Goal: Information Seeking & Learning: Get advice/opinions

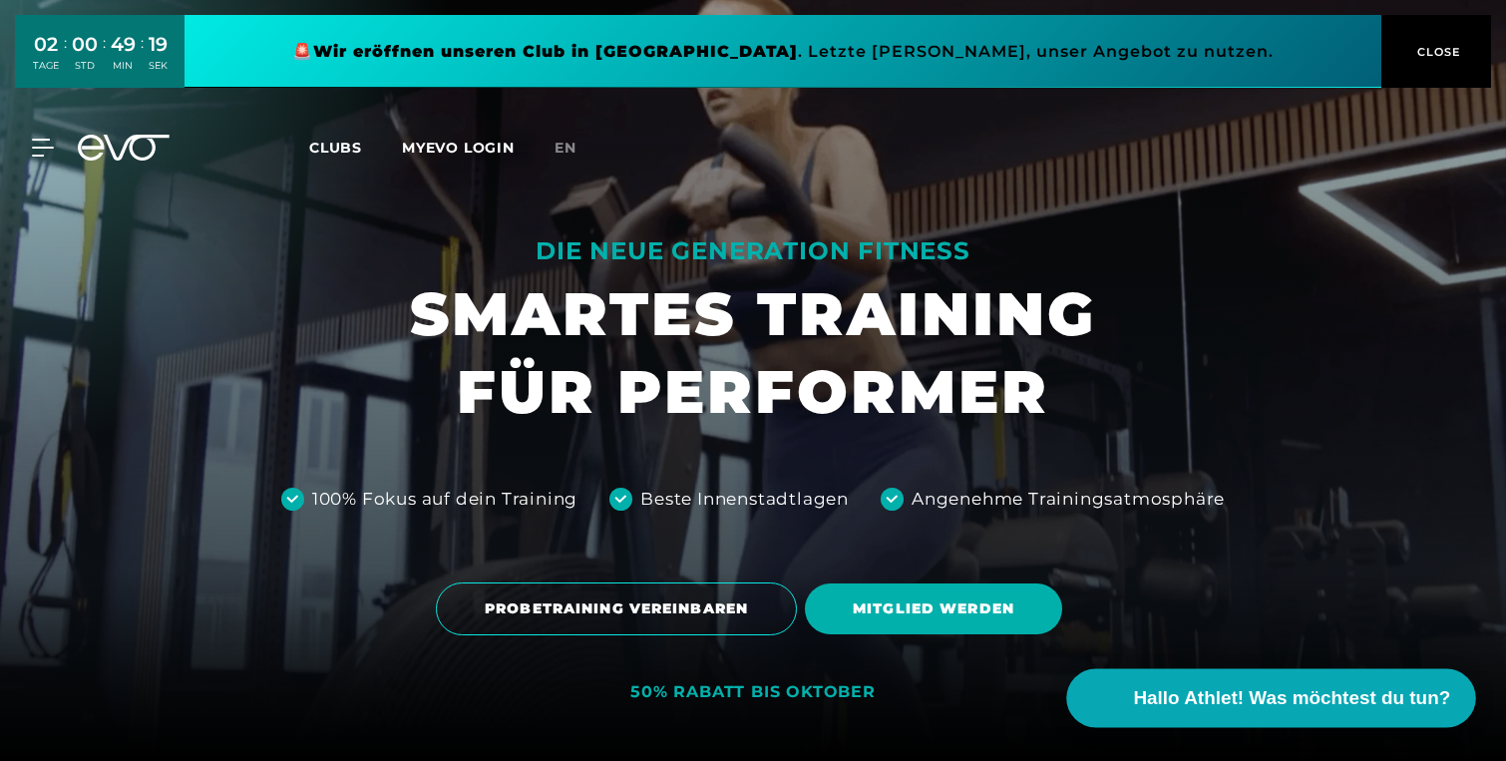
click at [1193, 707] on span "Hallo Athlet! Was möchtest du tun?" at bounding box center [1292, 698] width 317 height 28
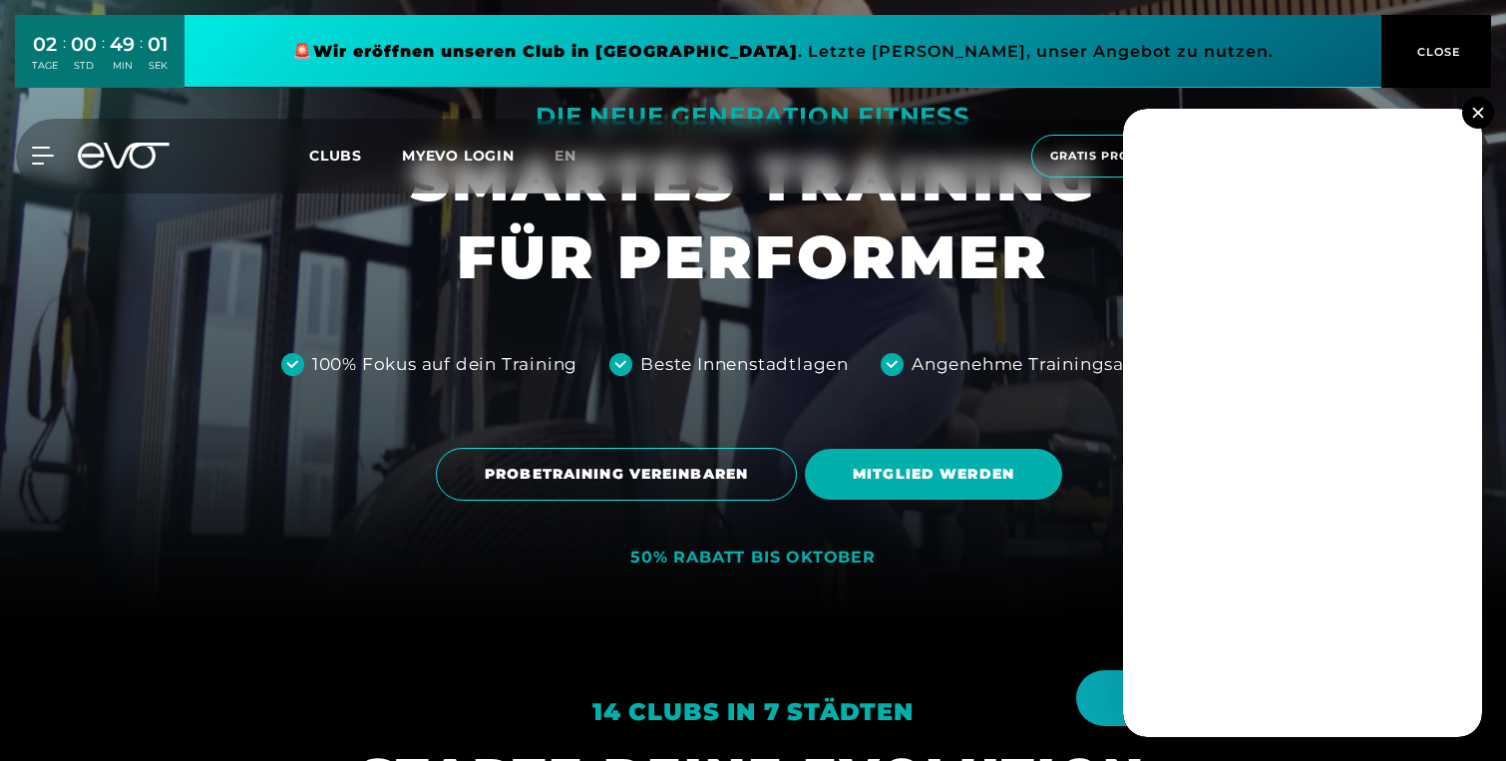
scroll to position [259, 0]
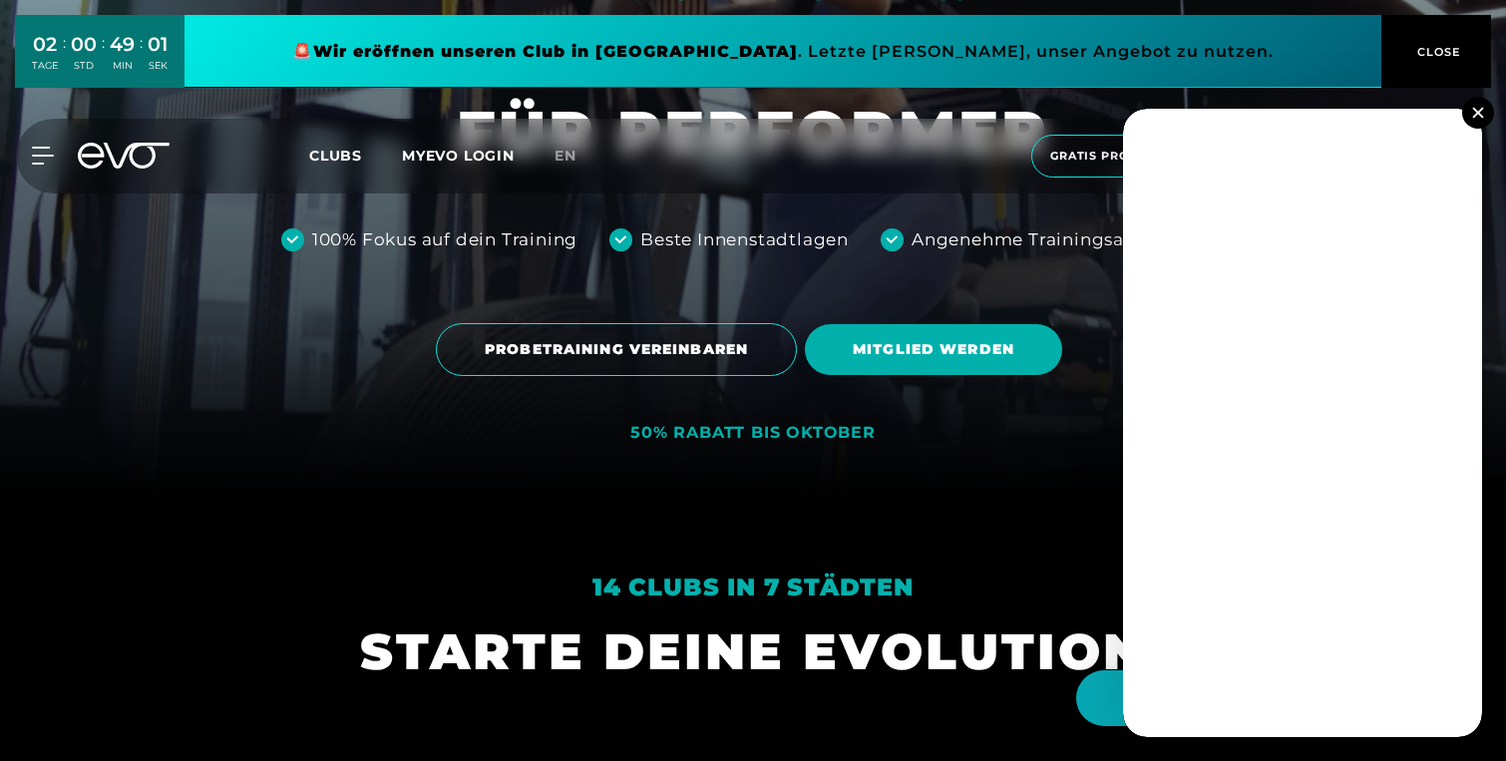
click at [1473, 117] on img at bounding box center [1477, 112] width 11 height 11
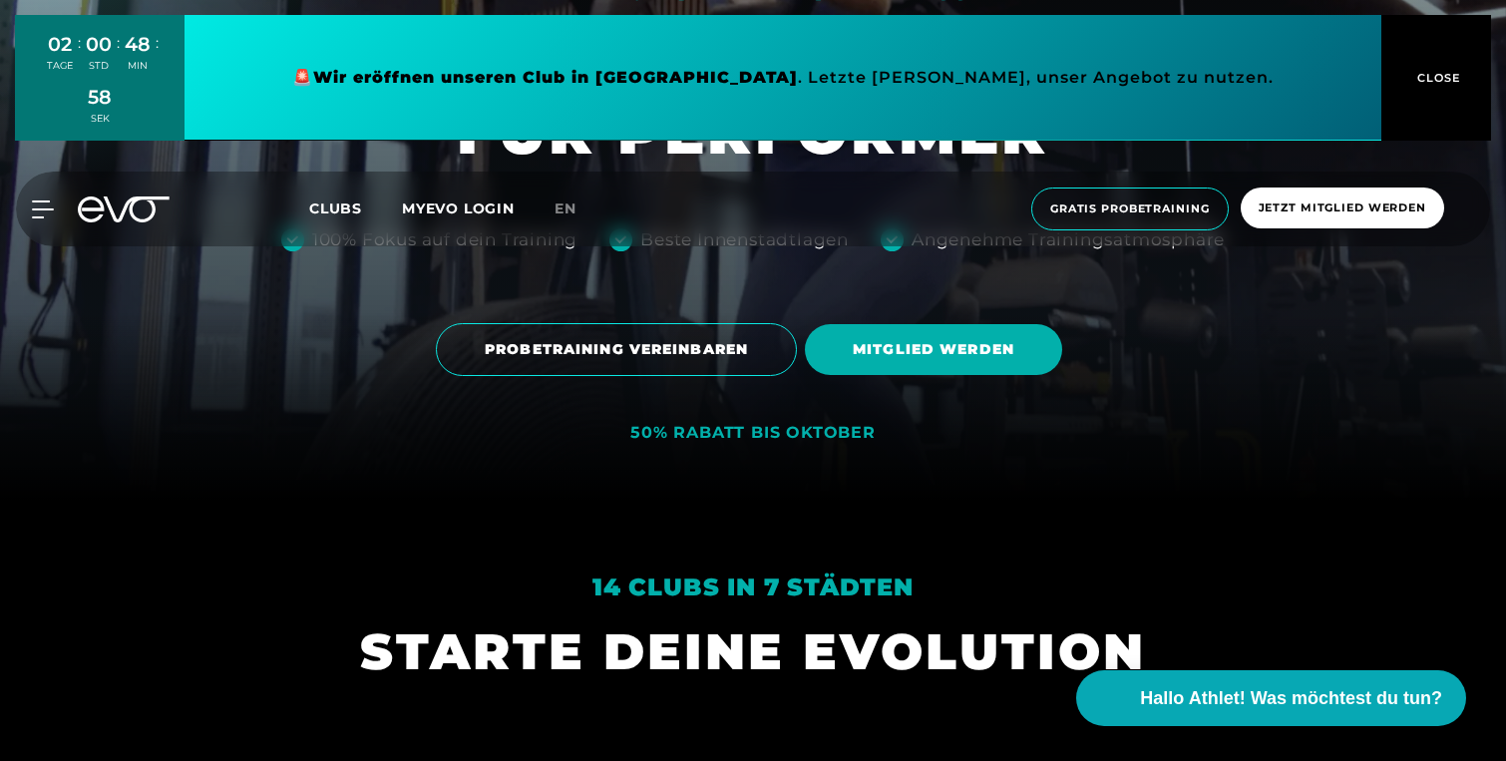
click at [38, 215] on div at bounding box center [753, 121] width 1506 height 761
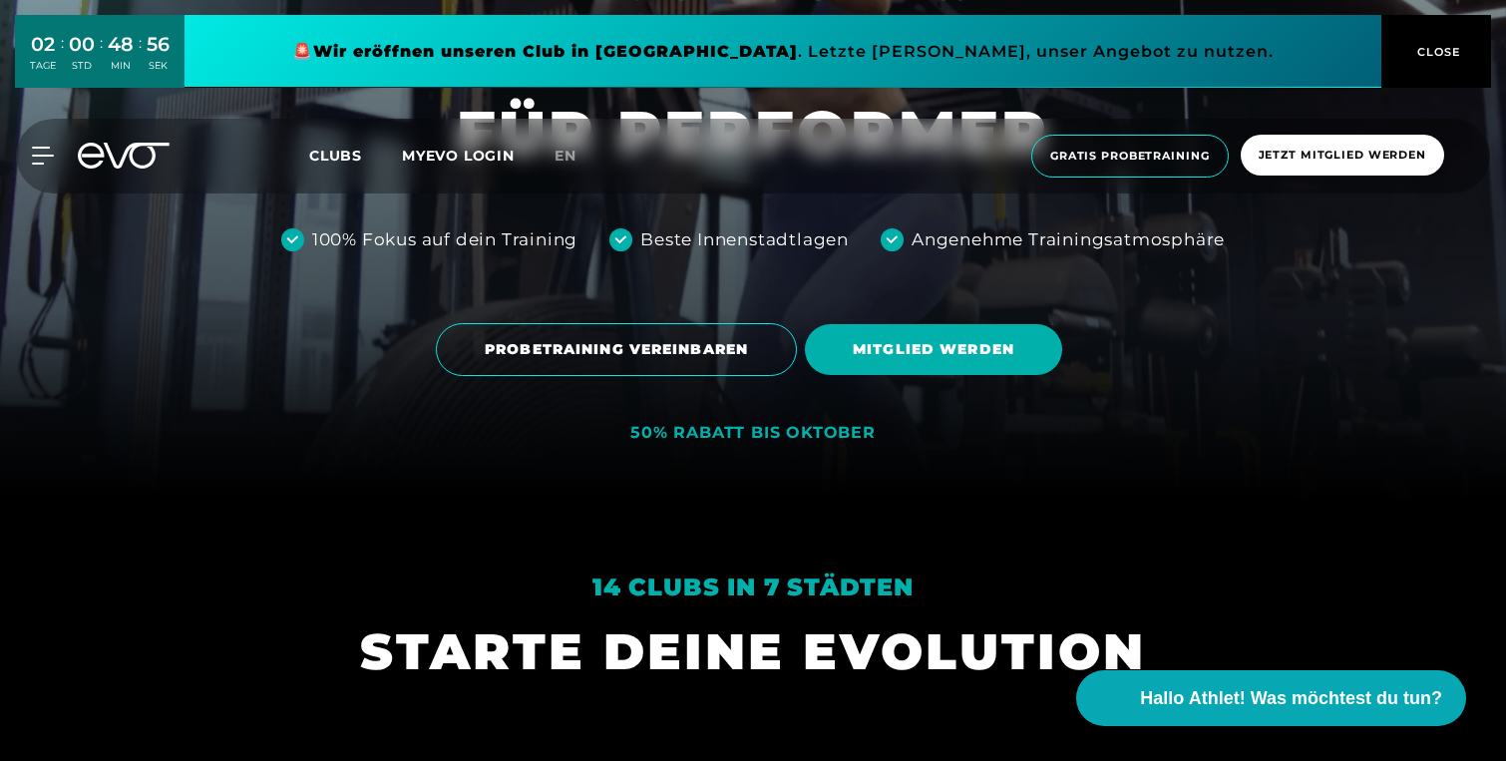
click at [59, 165] on div "MyEVO Login Über EVO Mitgliedschaften Probetraining TAGESPASS EVO Studios [GEOG…" at bounding box center [31, 156] width 70 height 18
click at [43, 208] on div "MyEVO Login Über EVO Mitgliedschaften Probetraining TAGESPASS EVO Studios [GEOG…" at bounding box center [753, 156] width 1506 height 107
click at [41, 152] on div "02 TAGE : 00 STD : 48 MIN : 55 SEK 🚨 Wir eröffnen unseren Club in [GEOGRAPHIC_D…" at bounding box center [753, 104] width 1506 height 209
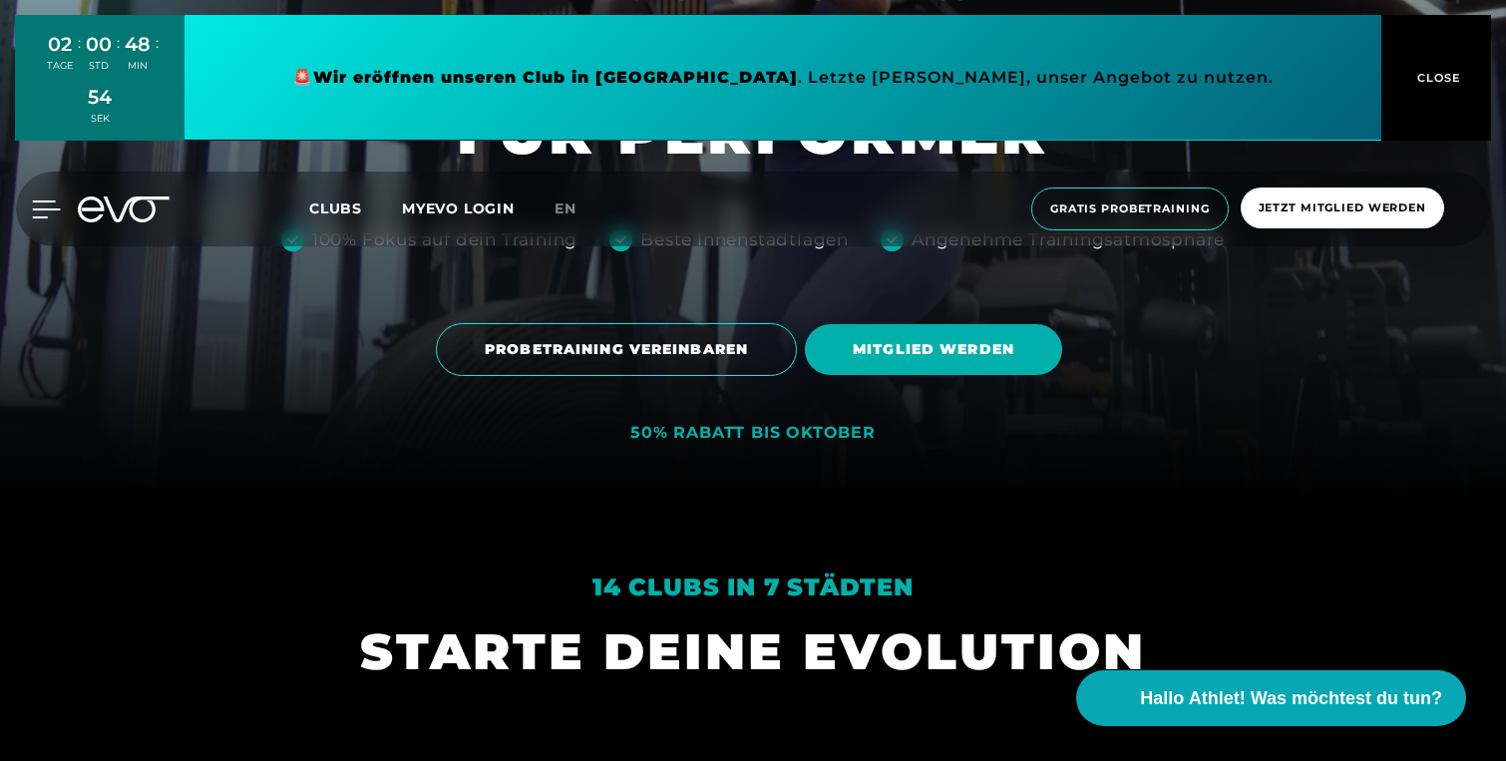
click at [44, 201] on icon at bounding box center [46, 209] width 29 height 18
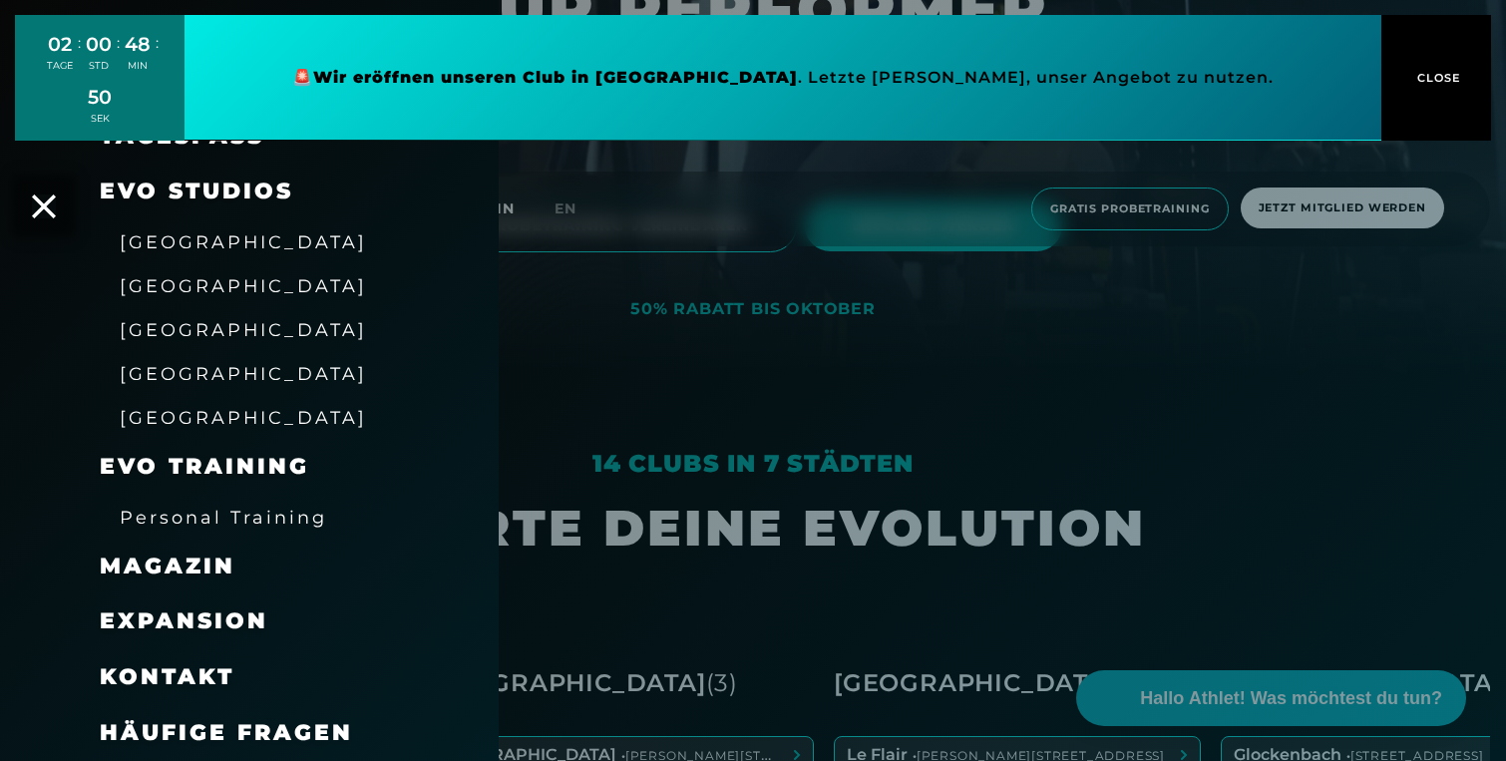
scroll to position [390, 0]
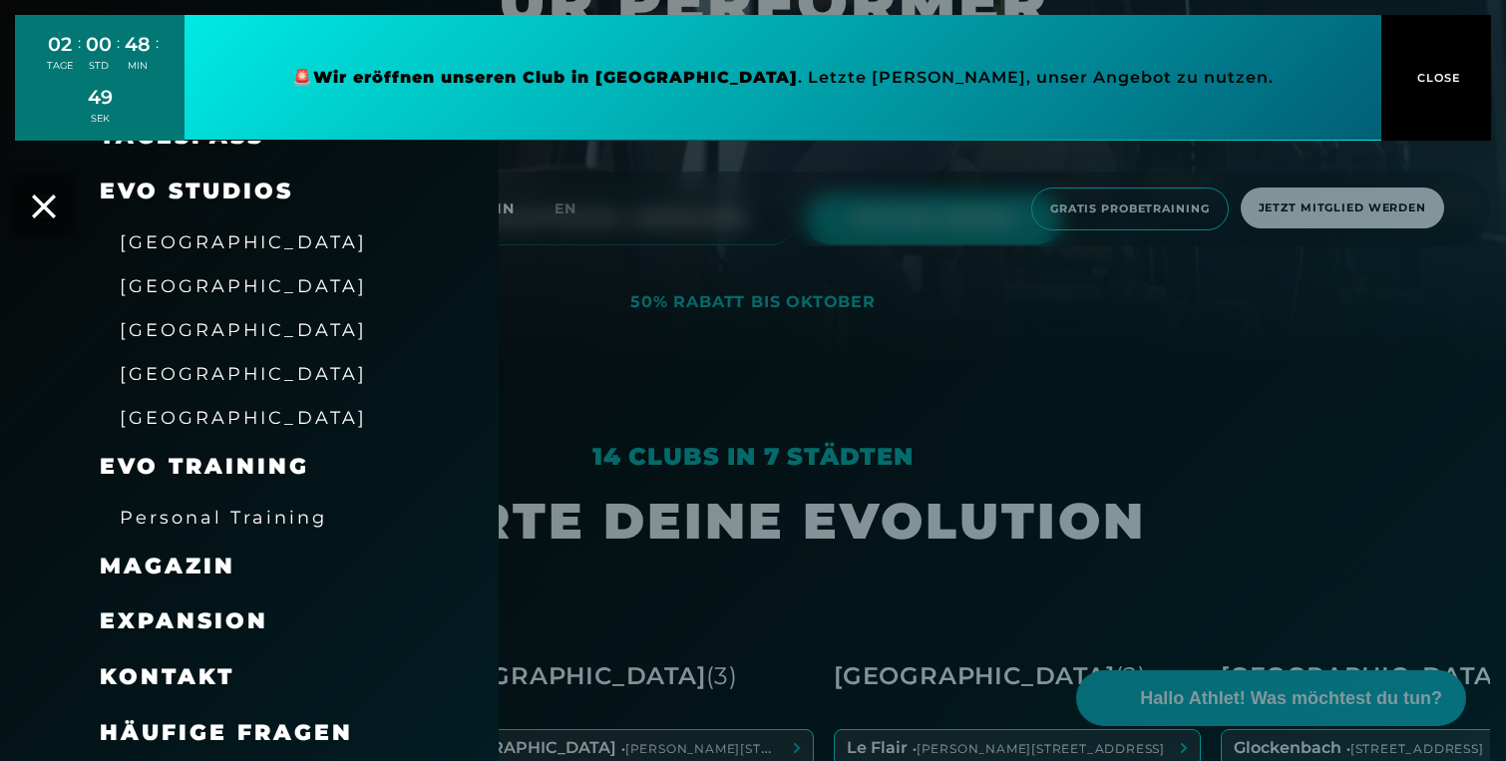
click at [188, 519] on span "Personal Training" at bounding box center [223, 517] width 207 height 21
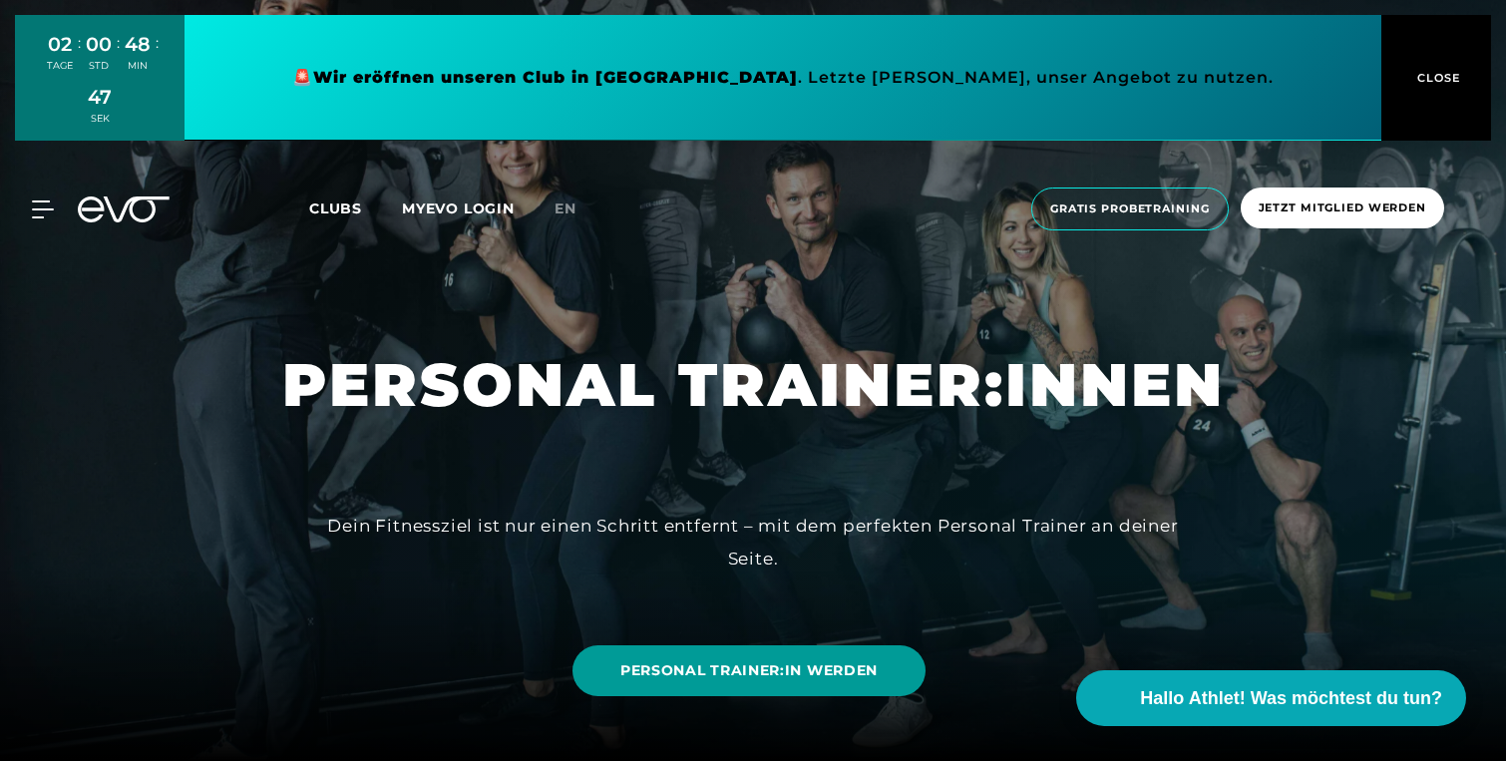
click at [654, 672] on span "PERSONAL TRAINER:IN WERDEN" at bounding box center [748, 670] width 257 height 21
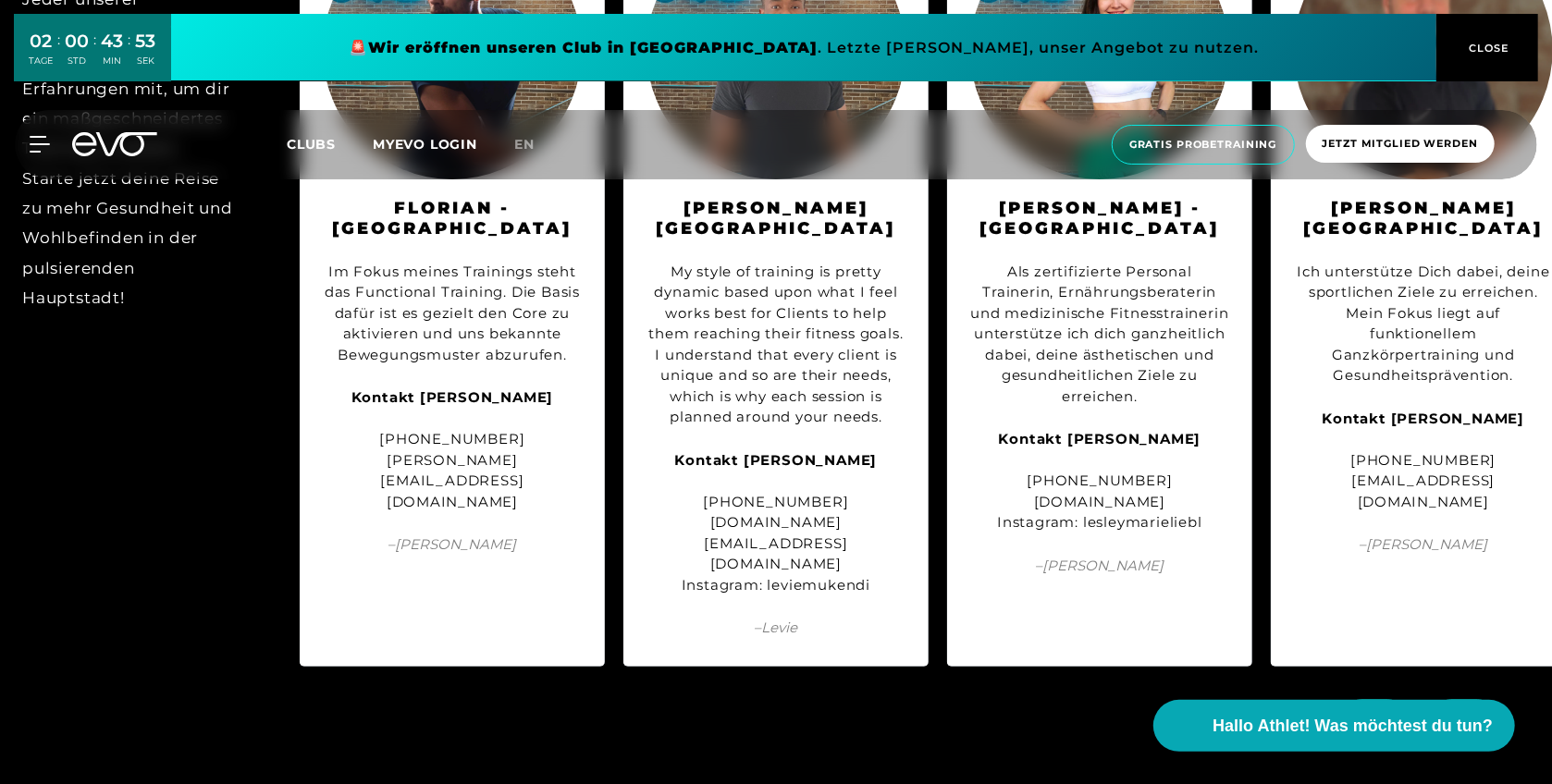
scroll to position [2211, 0]
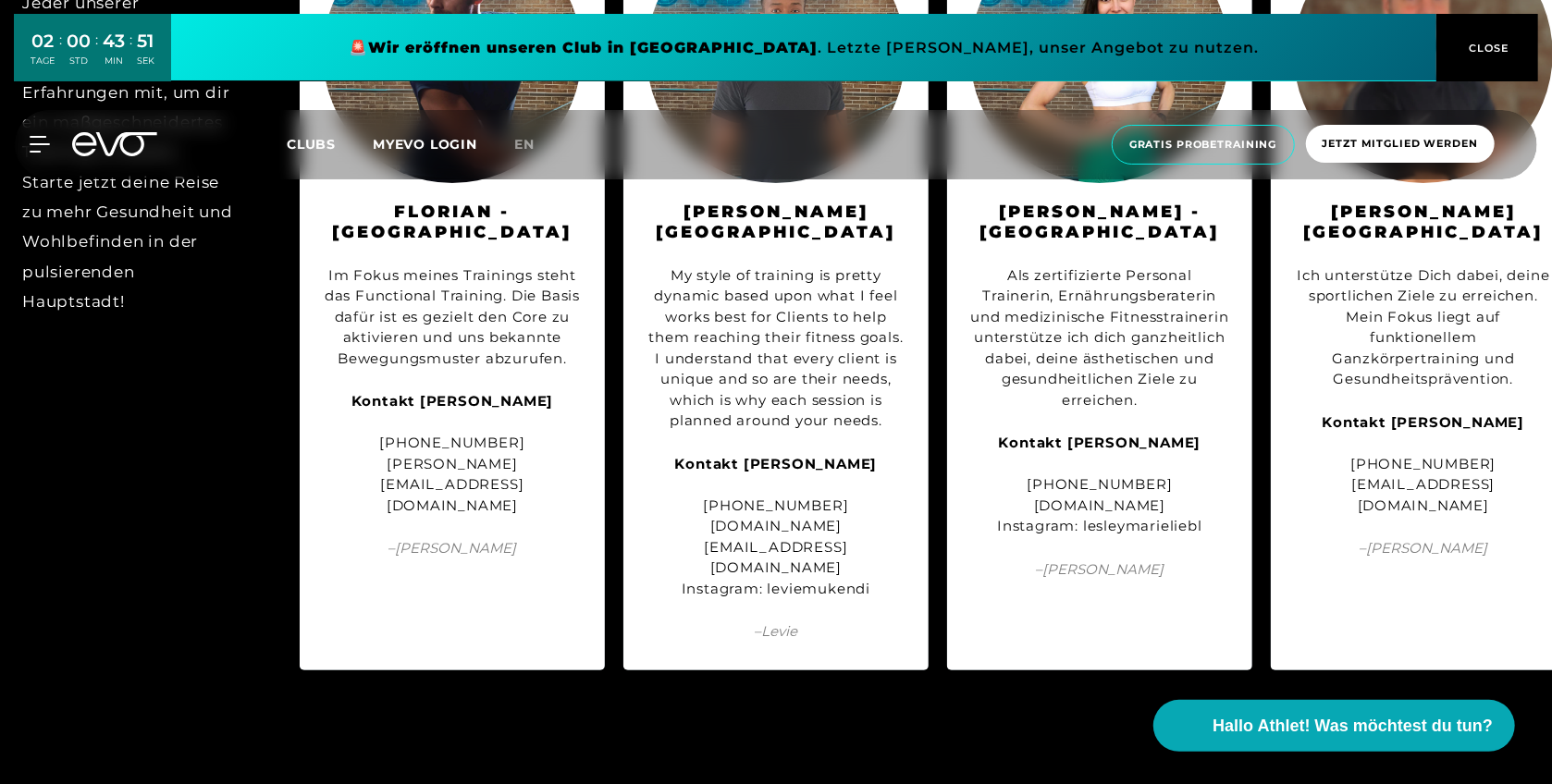
click at [1395, 703] on span at bounding box center [1464, 724] width 68 height 41
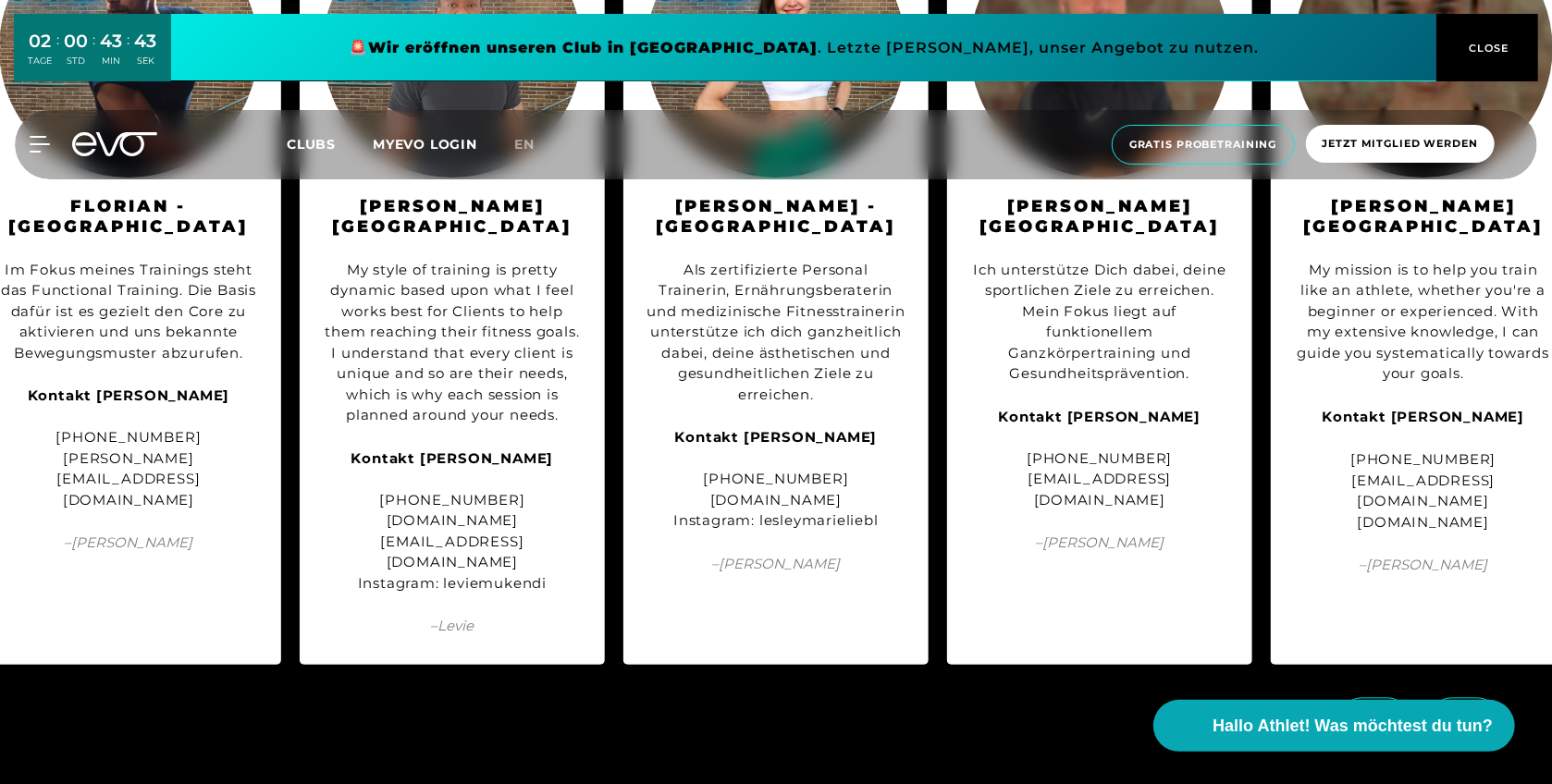
scroll to position [2222, 0]
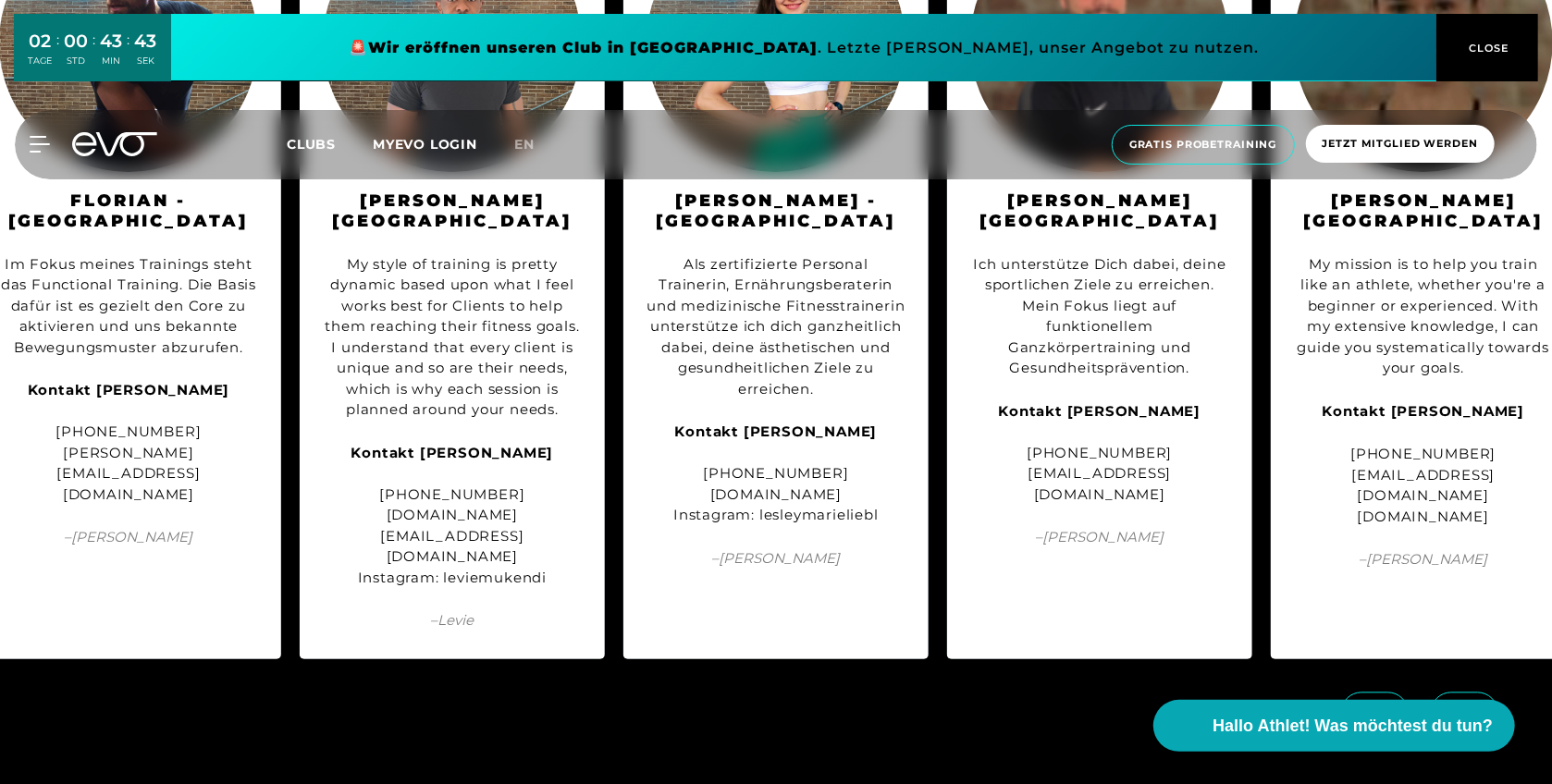
click at [1395, 692] on span at bounding box center [1464, 713] width 68 height 41
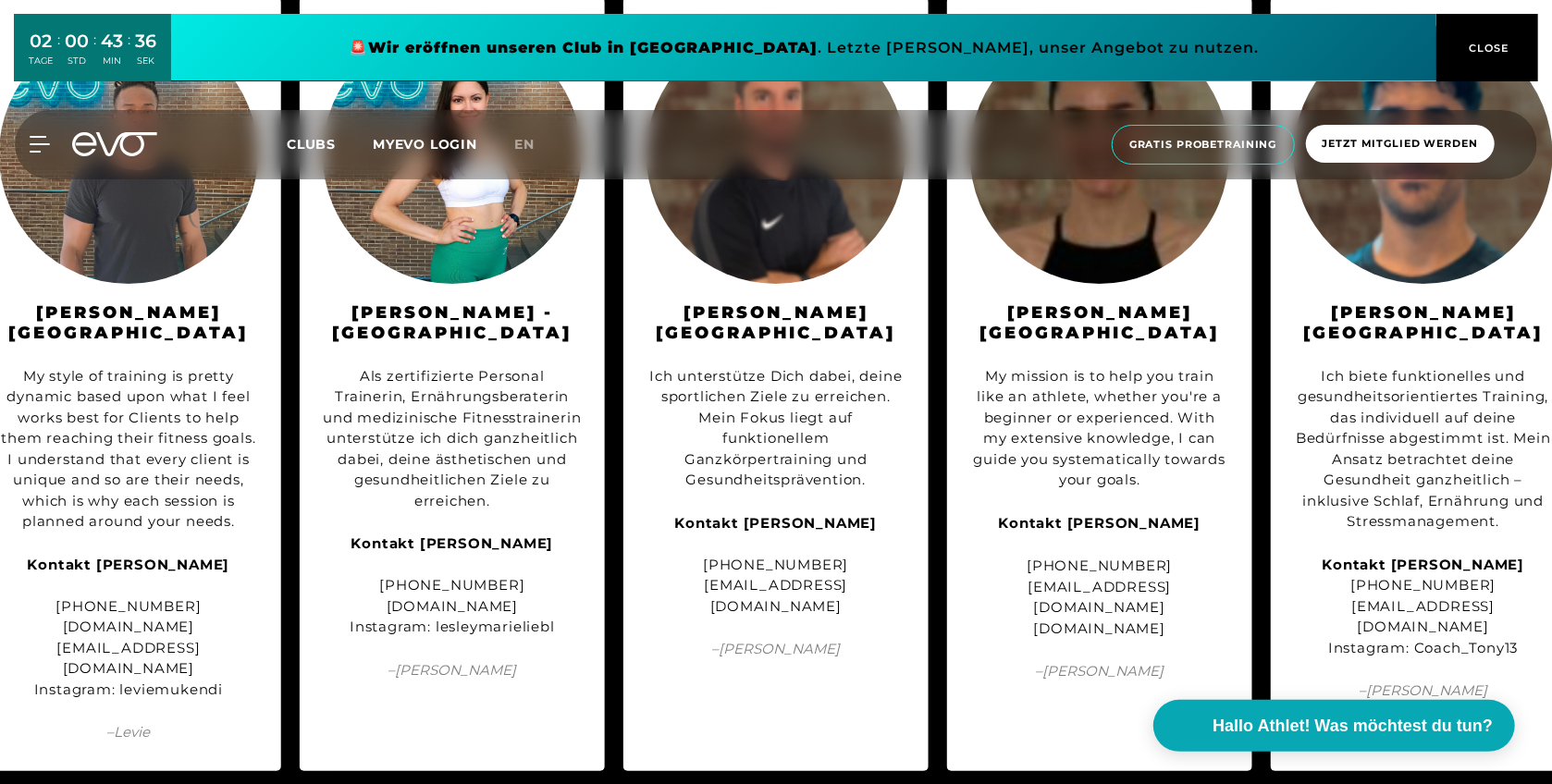
scroll to position [2131, 0]
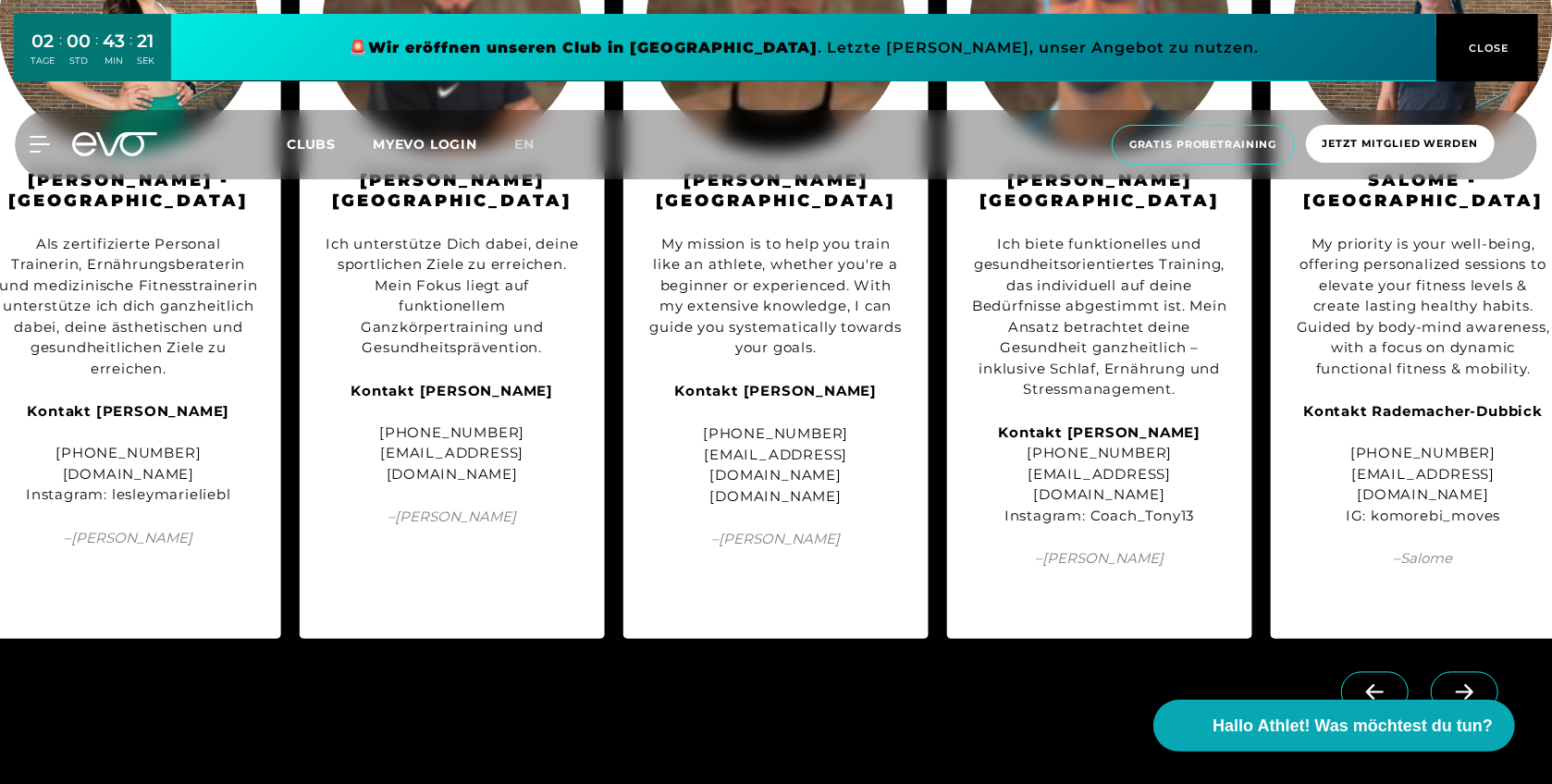
scroll to position [2266, 0]
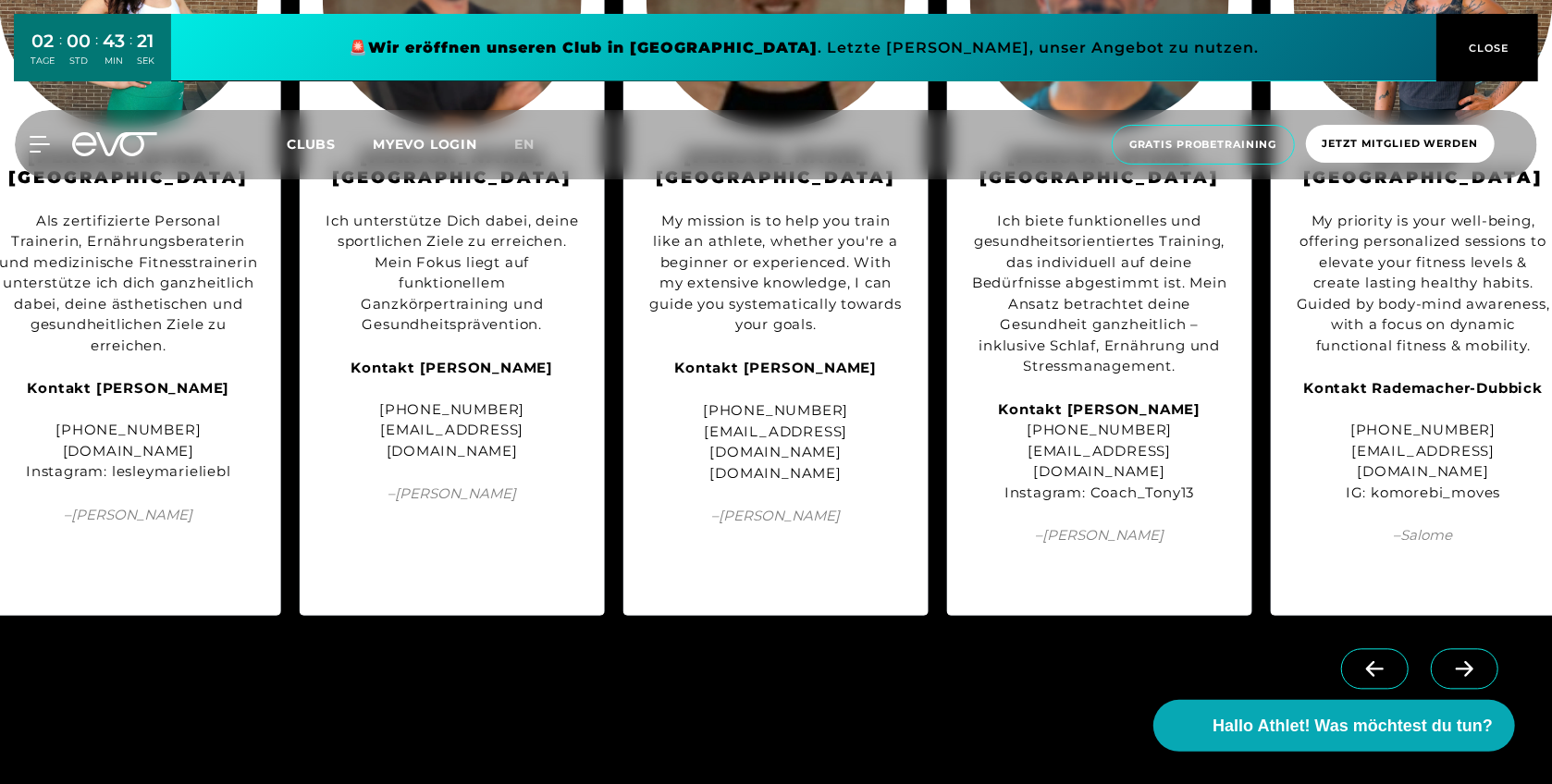
click at [1395, 661] on icon at bounding box center [1464, 669] width 32 height 17
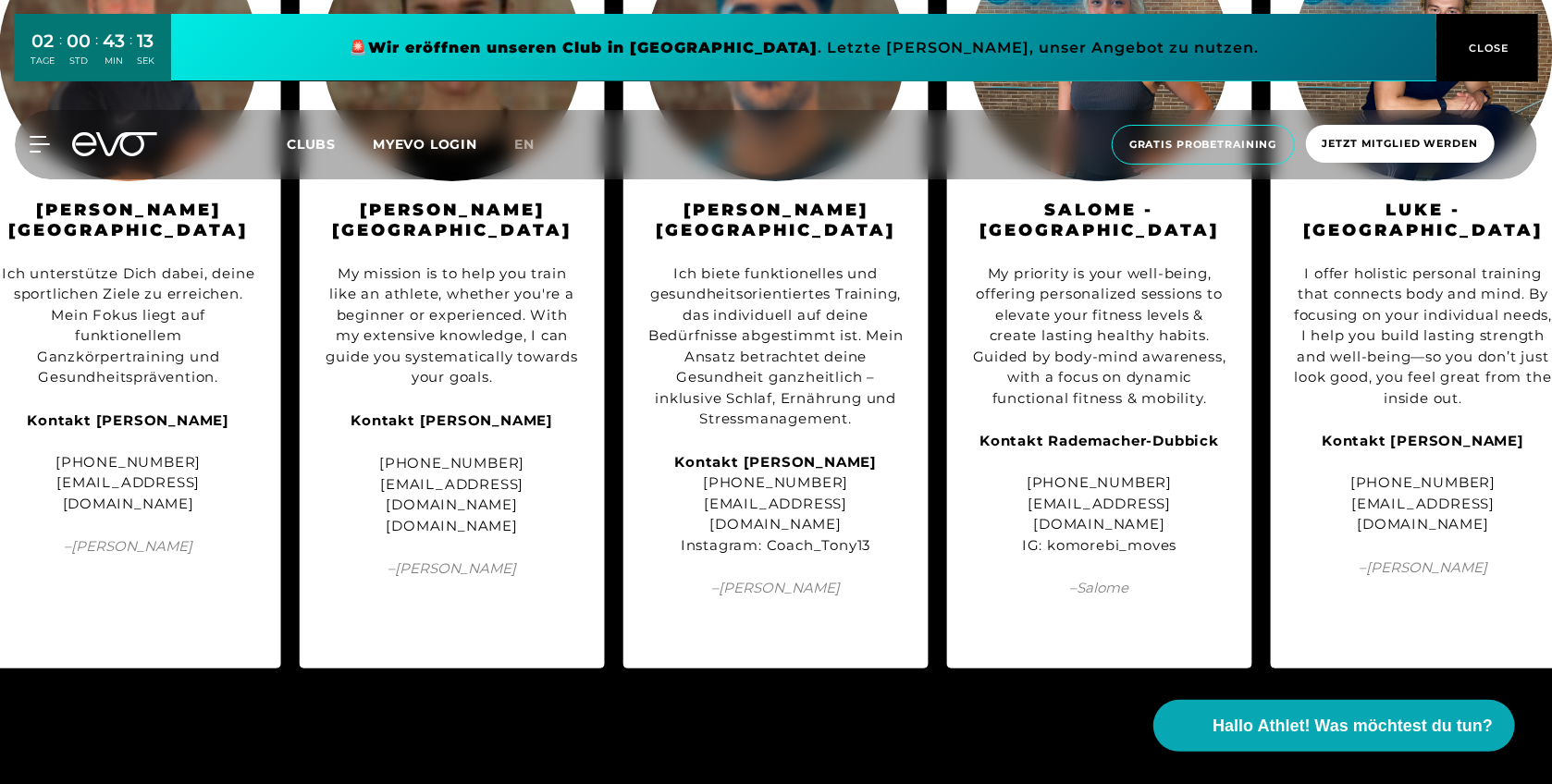
scroll to position [2387, 0]
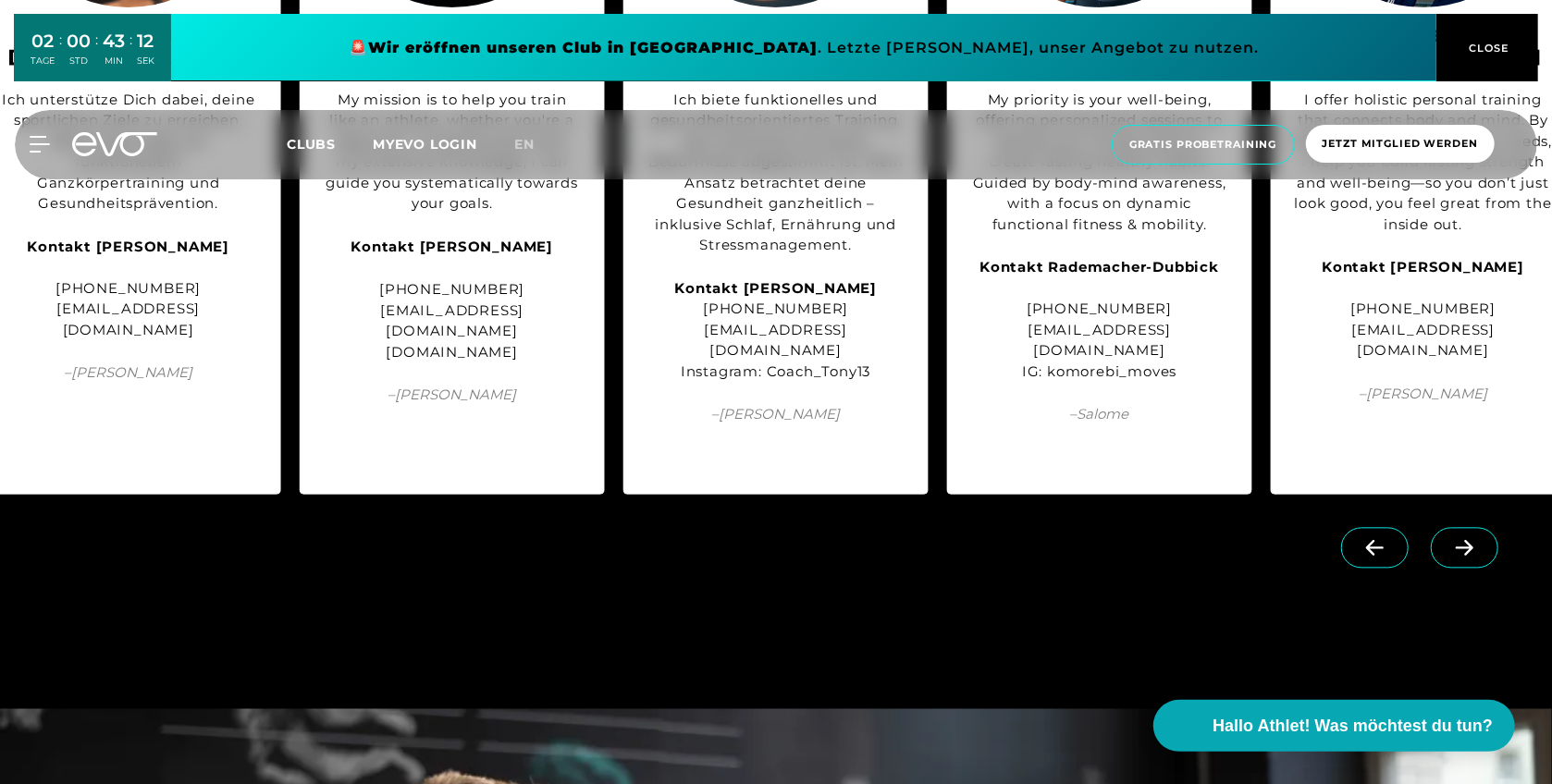
click at [1395, 538] on icon at bounding box center [1464, 546] width 18 height 16
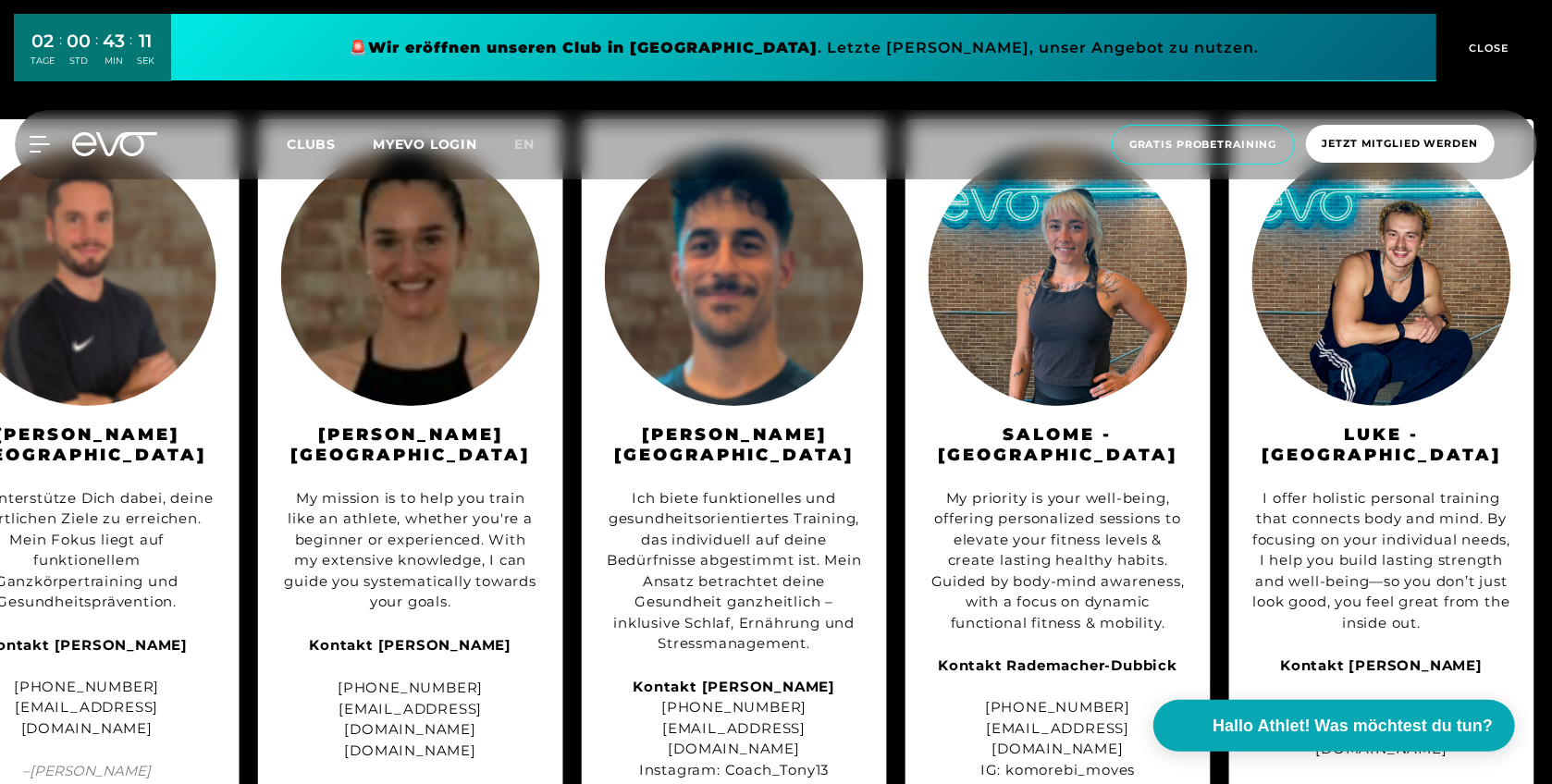
scroll to position [1810, 0]
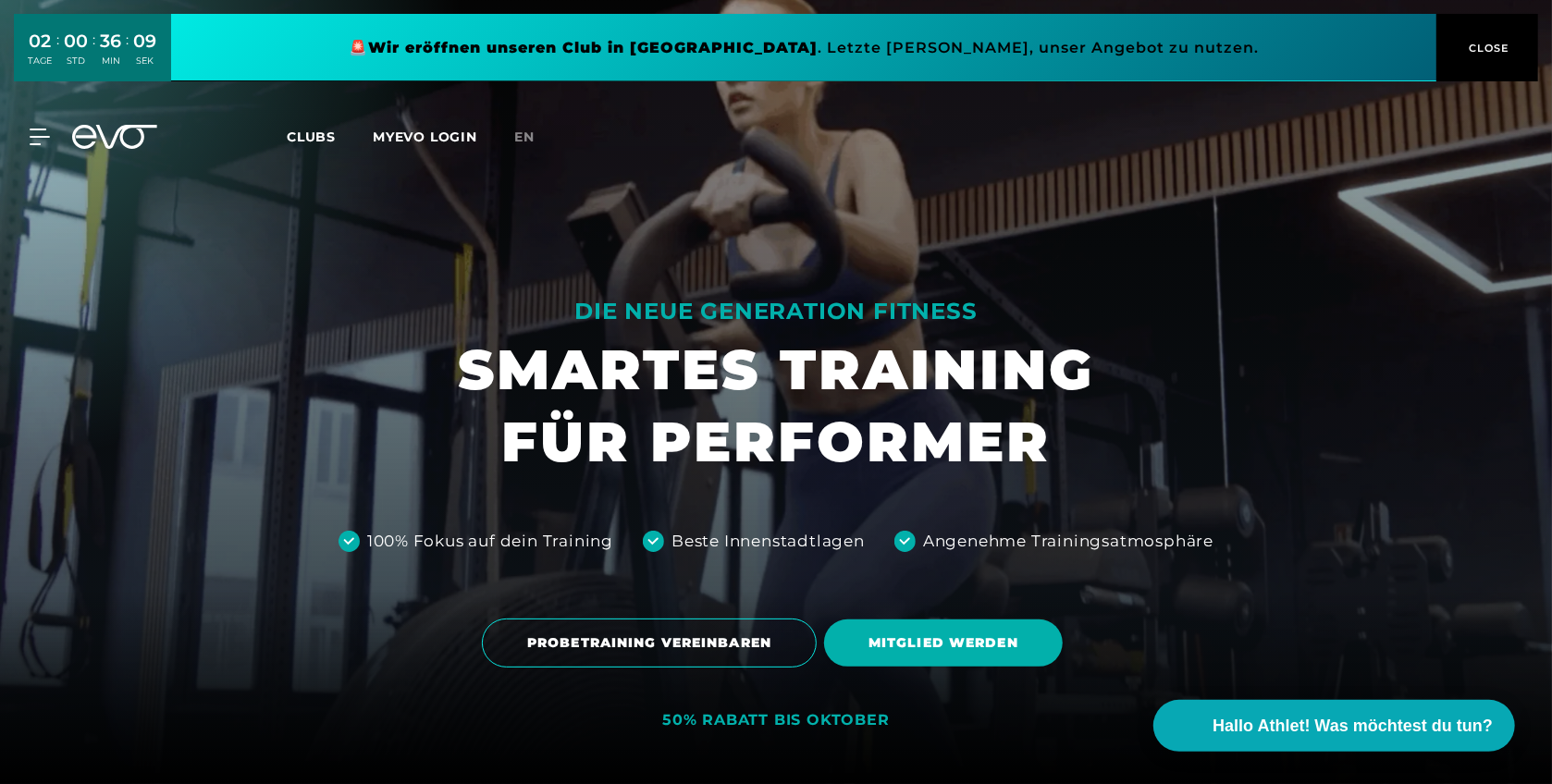
click at [53, 135] on div "MyEVO Login Über EVO Mitgliedschaften Probetraining TAGESPASS EVO Studios [GEOG…" at bounding box center [29, 137] width 65 height 17
click at [43, 135] on icon at bounding box center [43, 137] width 27 height 17
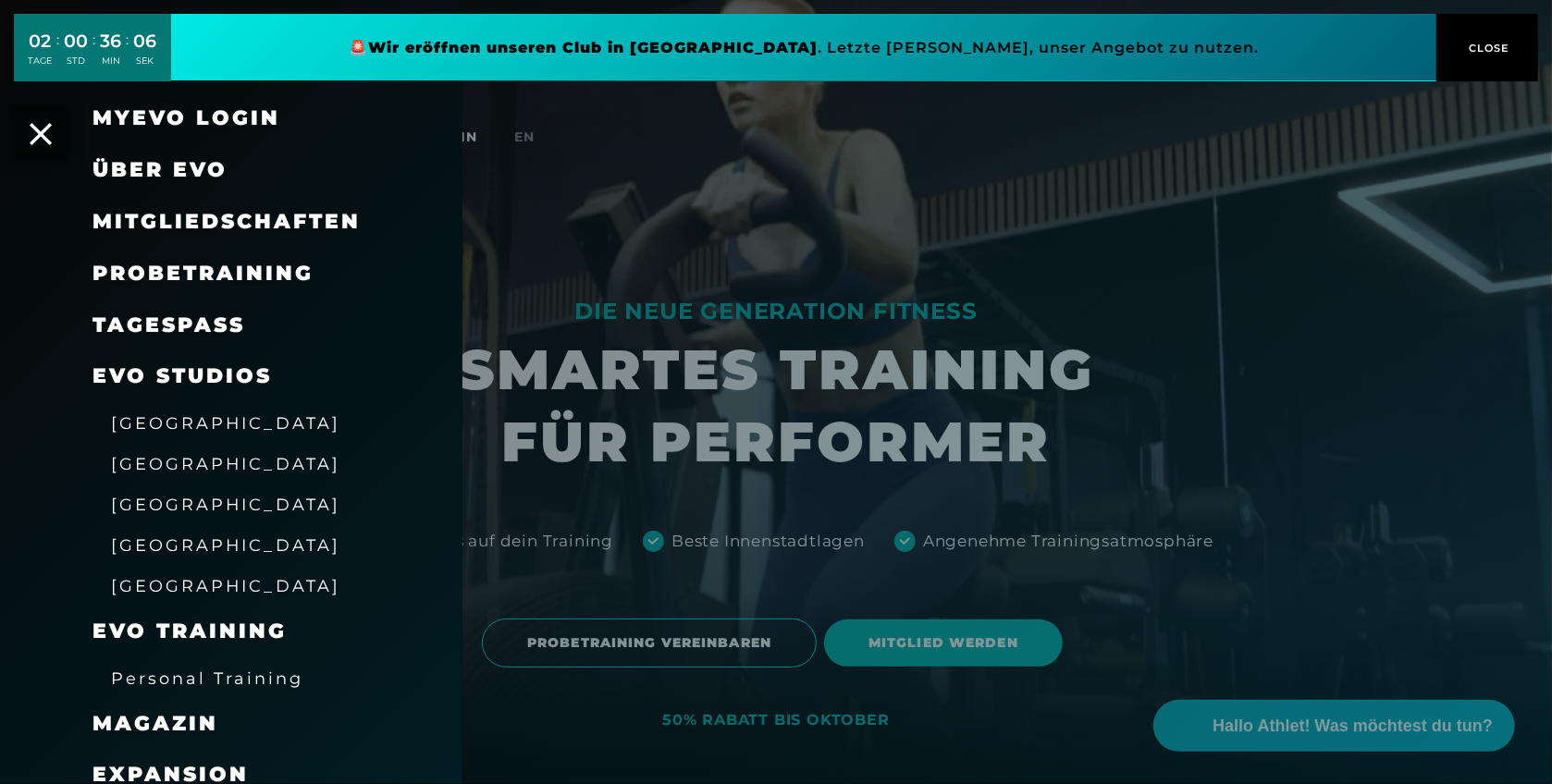
click at [148, 674] on span "Personal Training" at bounding box center [207, 677] width 192 height 19
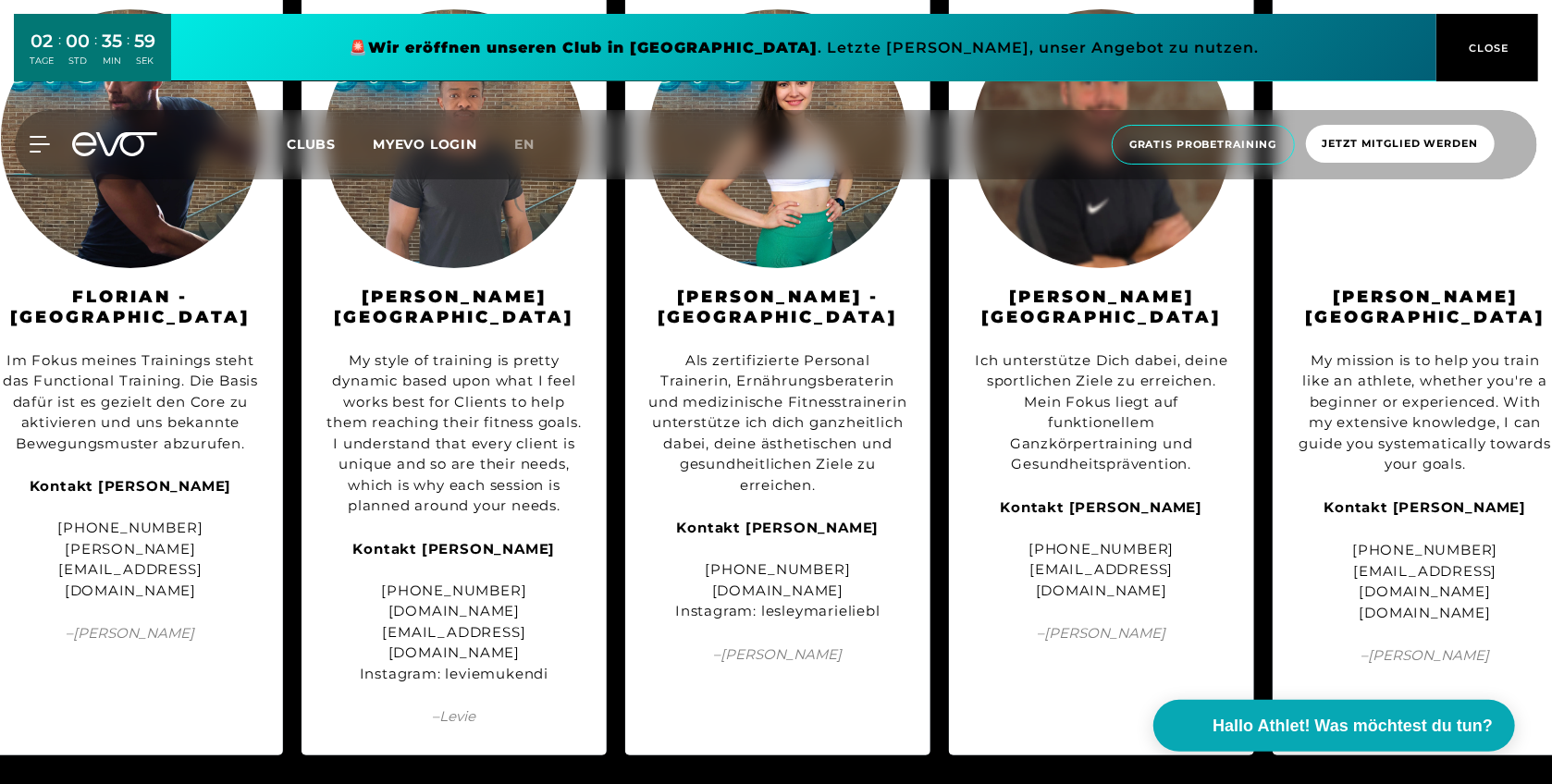
scroll to position [0, 348]
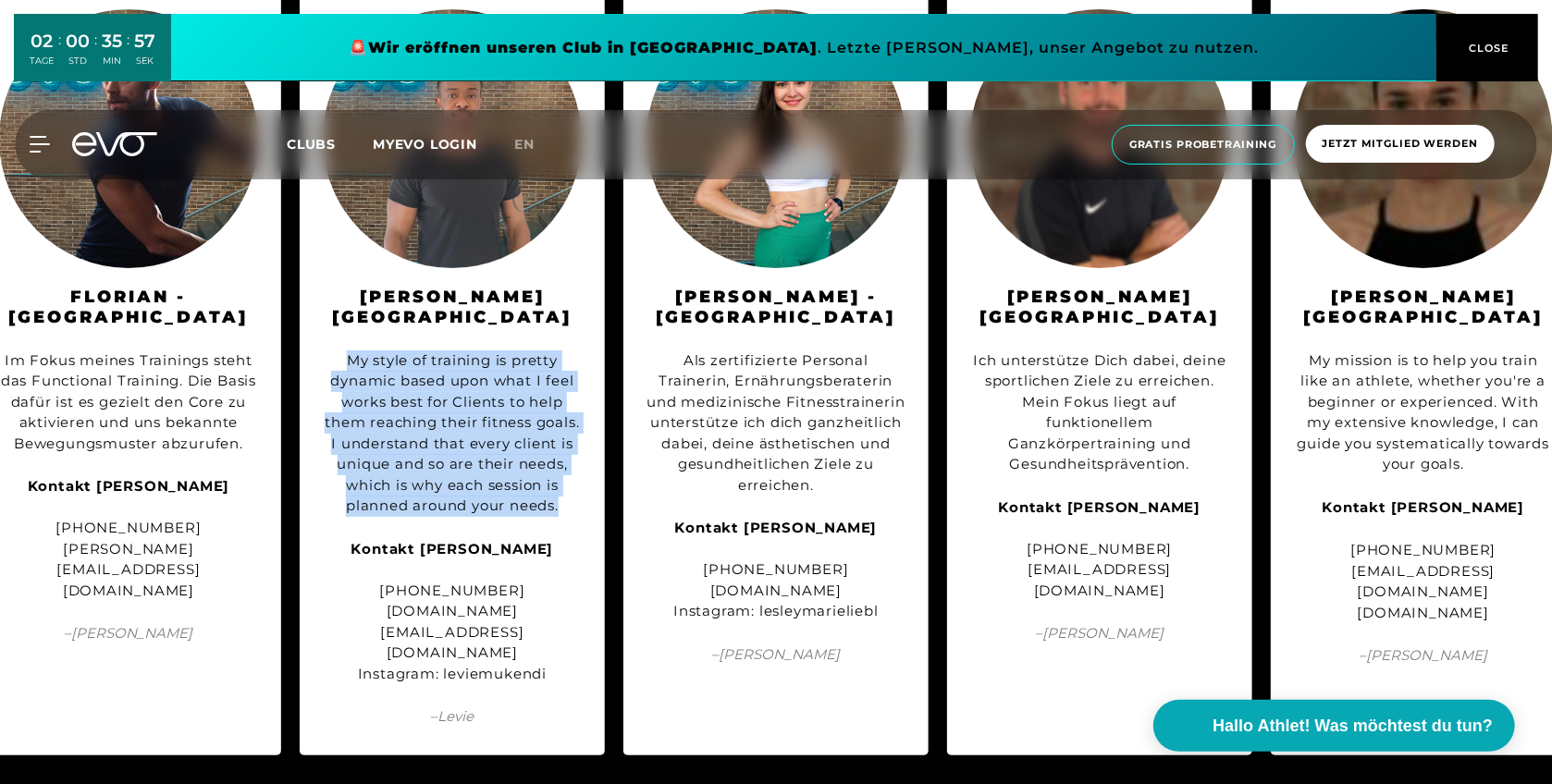
drag, startPoint x: 564, startPoint y: 486, endPoint x: 343, endPoint y: 337, distance: 266.5
click at [343, 350] on div "My style of training is pretty dynamic based upon what I feel works best for Cl…" at bounding box center [452, 434] width 259 height 167
copy div "My style of training is pretty dynamic based upon what I feel works best for Cl…"
drag, startPoint x: 675, startPoint y: 590, endPoint x: 879, endPoint y: 589, distance: 204.0
click at [879, 589] on div "Kontakt Lesley Marie Liebl +49 176 55236845 www.lesleythetrainer.com Instagram:…" at bounding box center [775, 570] width 259 height 105
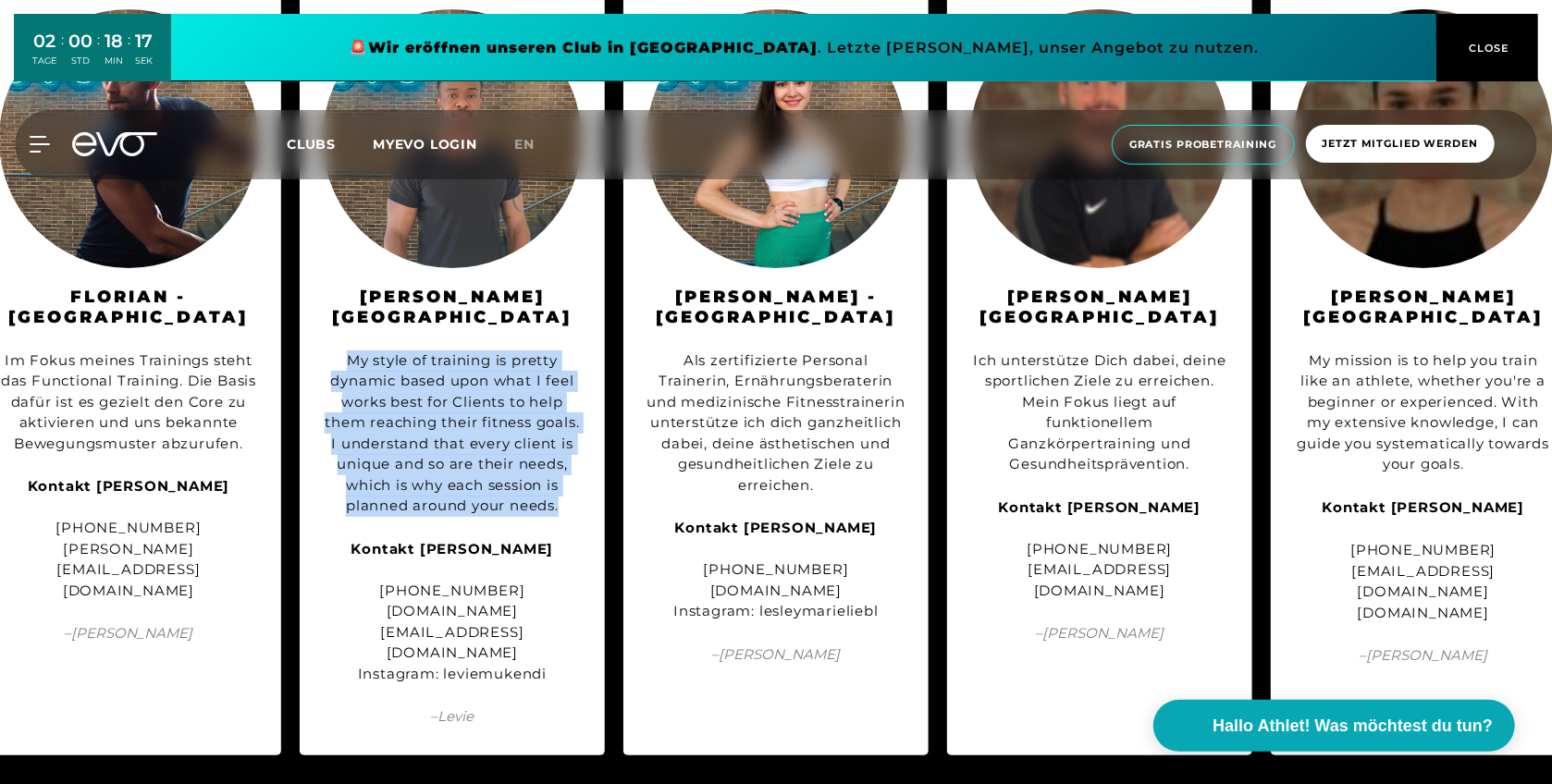
copy div "[DOMAIN_NAME]"
drag, startPoint x: 1515, startPoint y: 573, endPoint x: 1329, endPoint y: 564, distance: 186.2
click at [1329, 564] on div "+49 176 74898131 hello@andreapehar.com www.andreapehar.com" at bounding box center [1422, 581] width 259 height 83
copy div "[DOMAIN_NAME]"
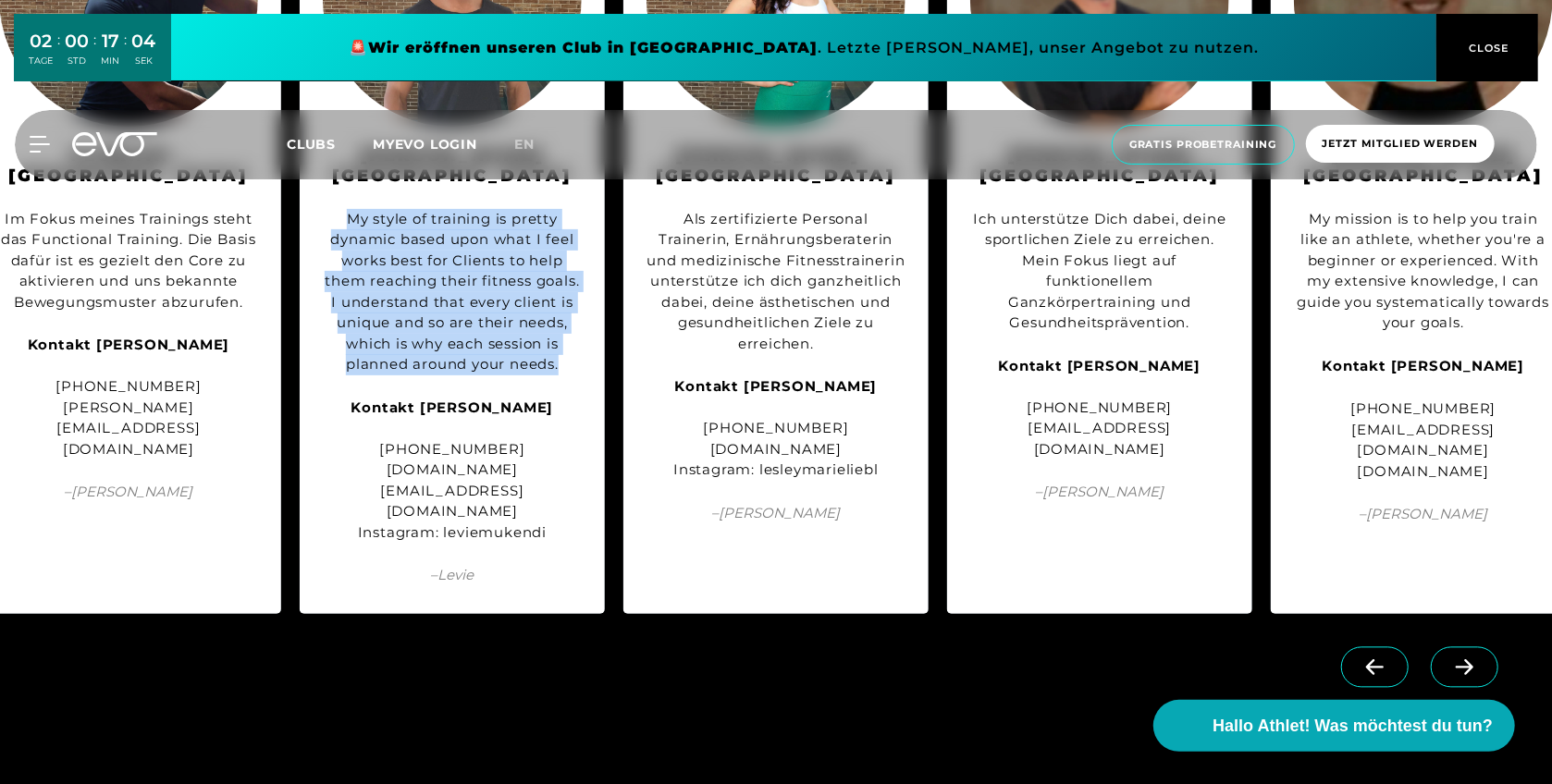
scroll to position [2270, 0]
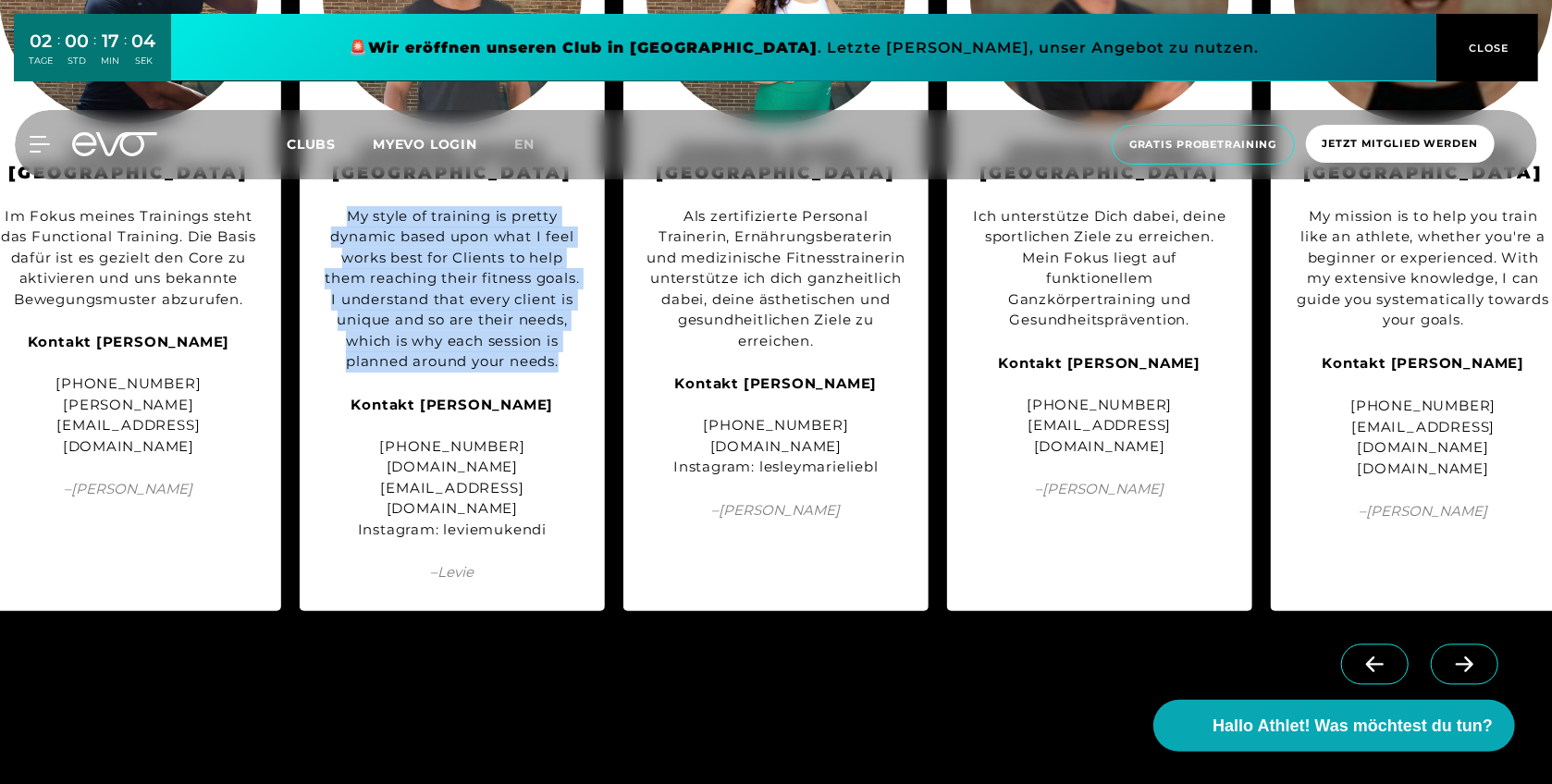
click at [1451, 656] on icon at bounding box center [1464, 664] width 32 height 17
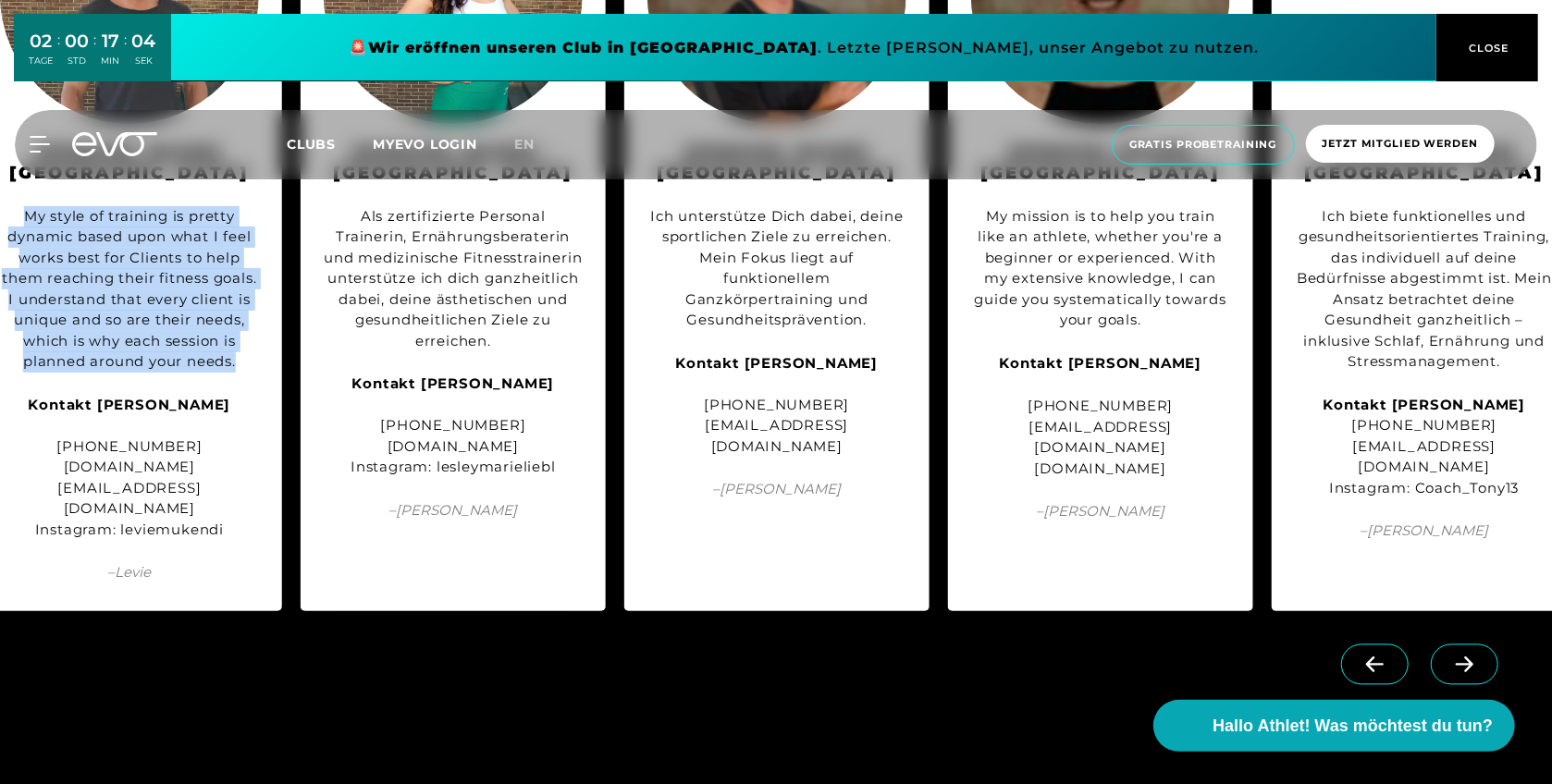
scroll to position [0, 671]
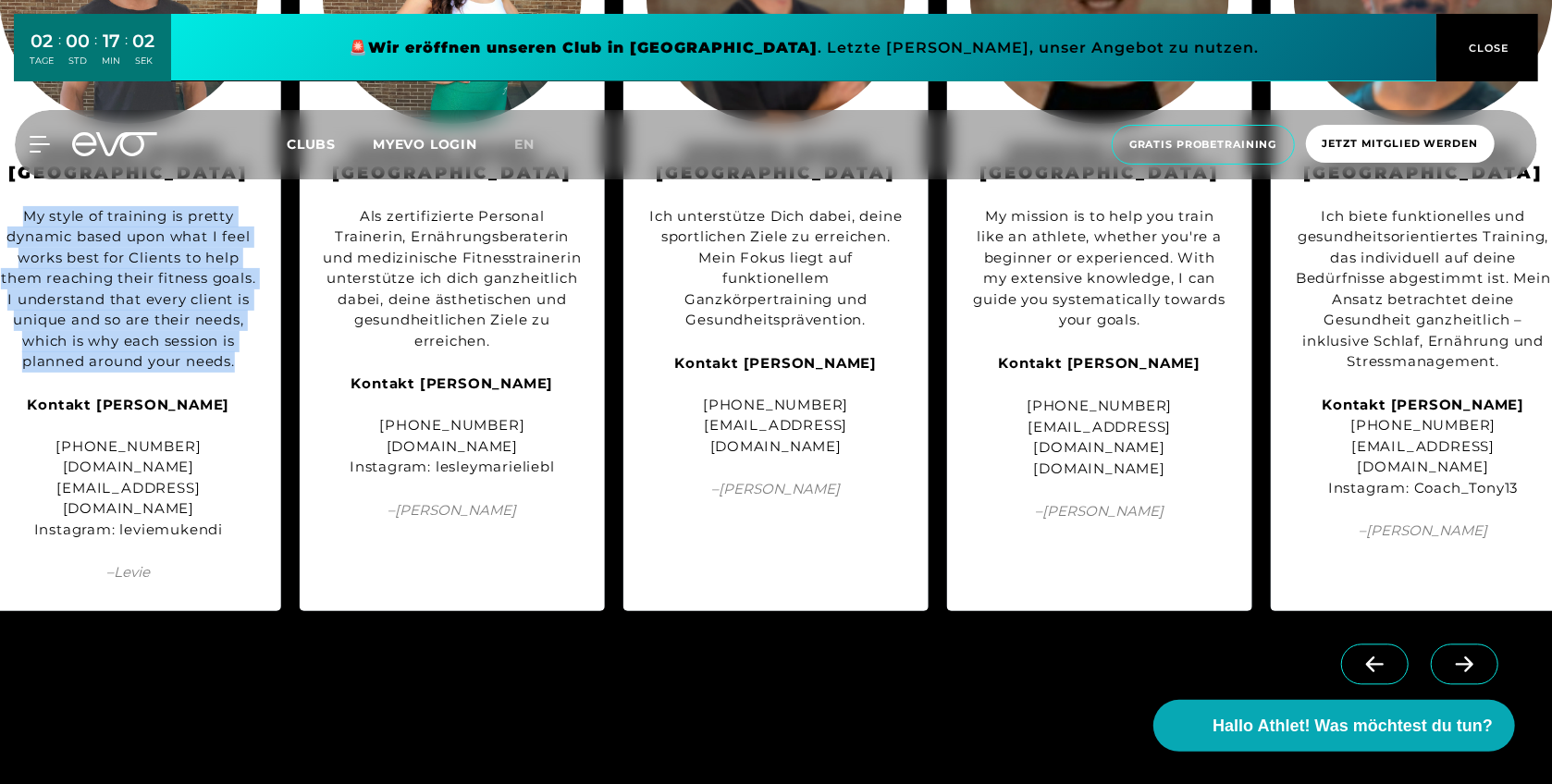
click at [1451, 656] on icon at bounding box center [1464, 664] width 32 height 17
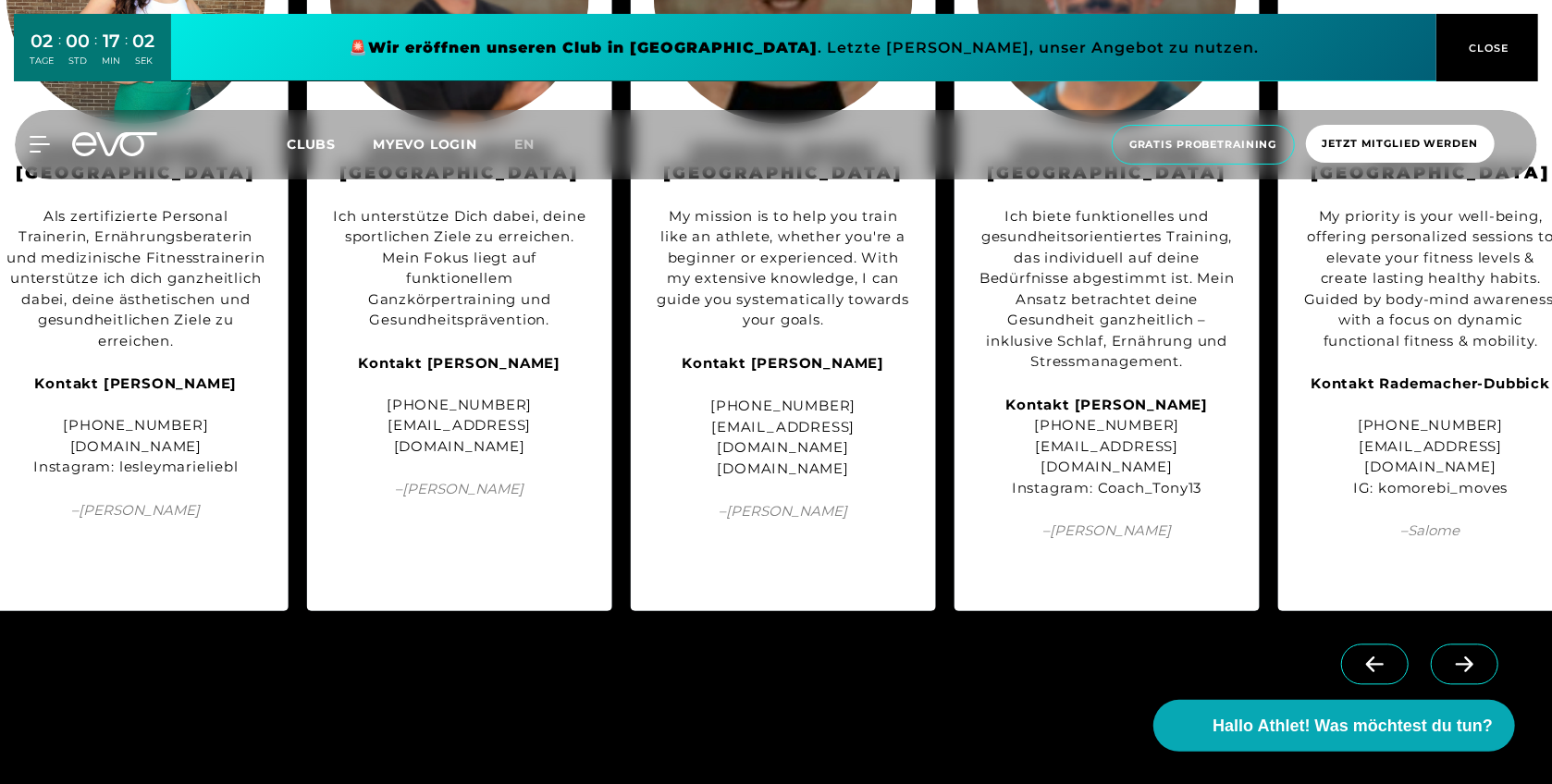
scroll to position [0, 995]
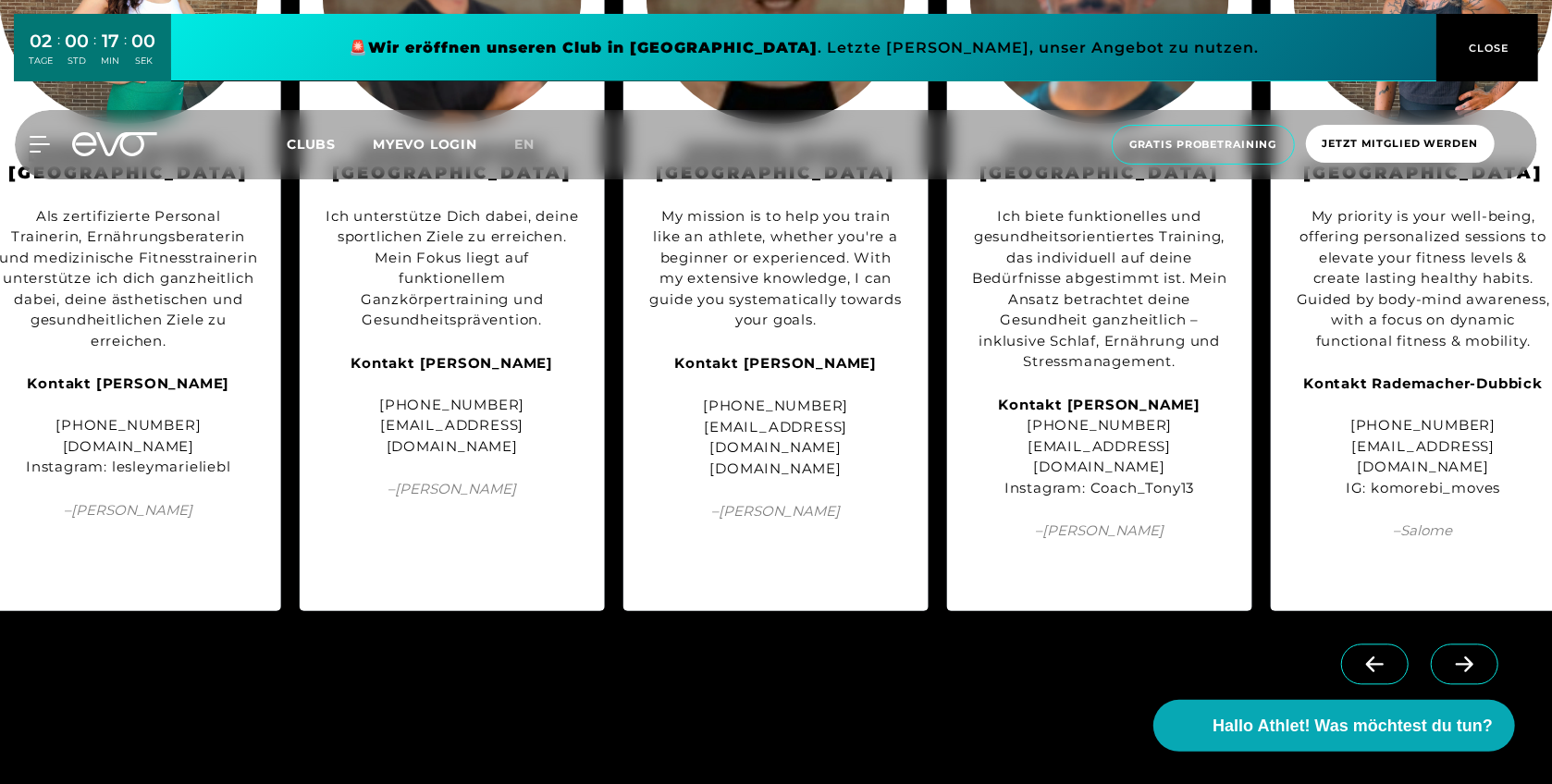
click at [1452, 656] on icon at bounding box center [1464, 664] width 32 height 17
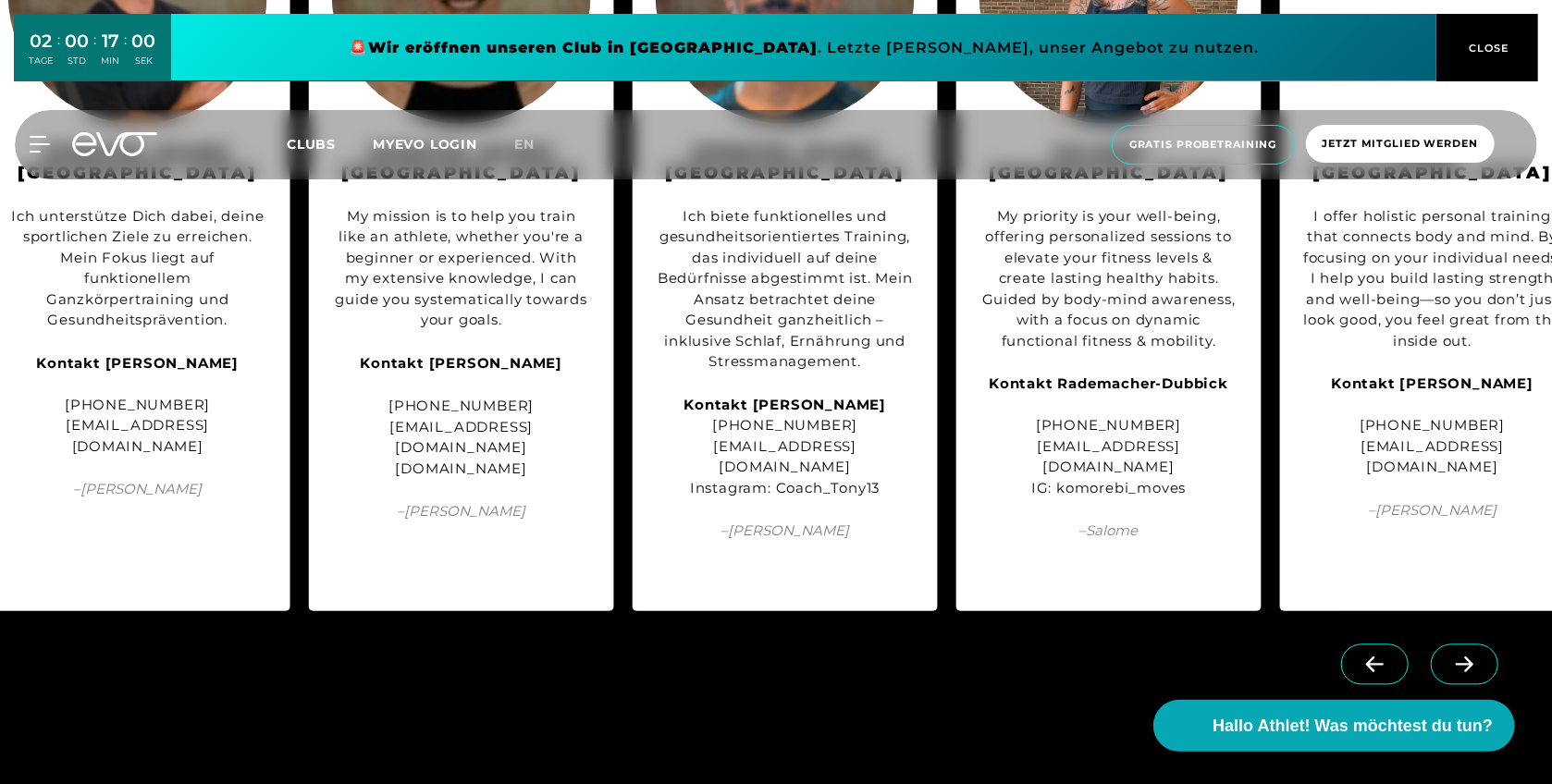
scroll to position [0, 1318]
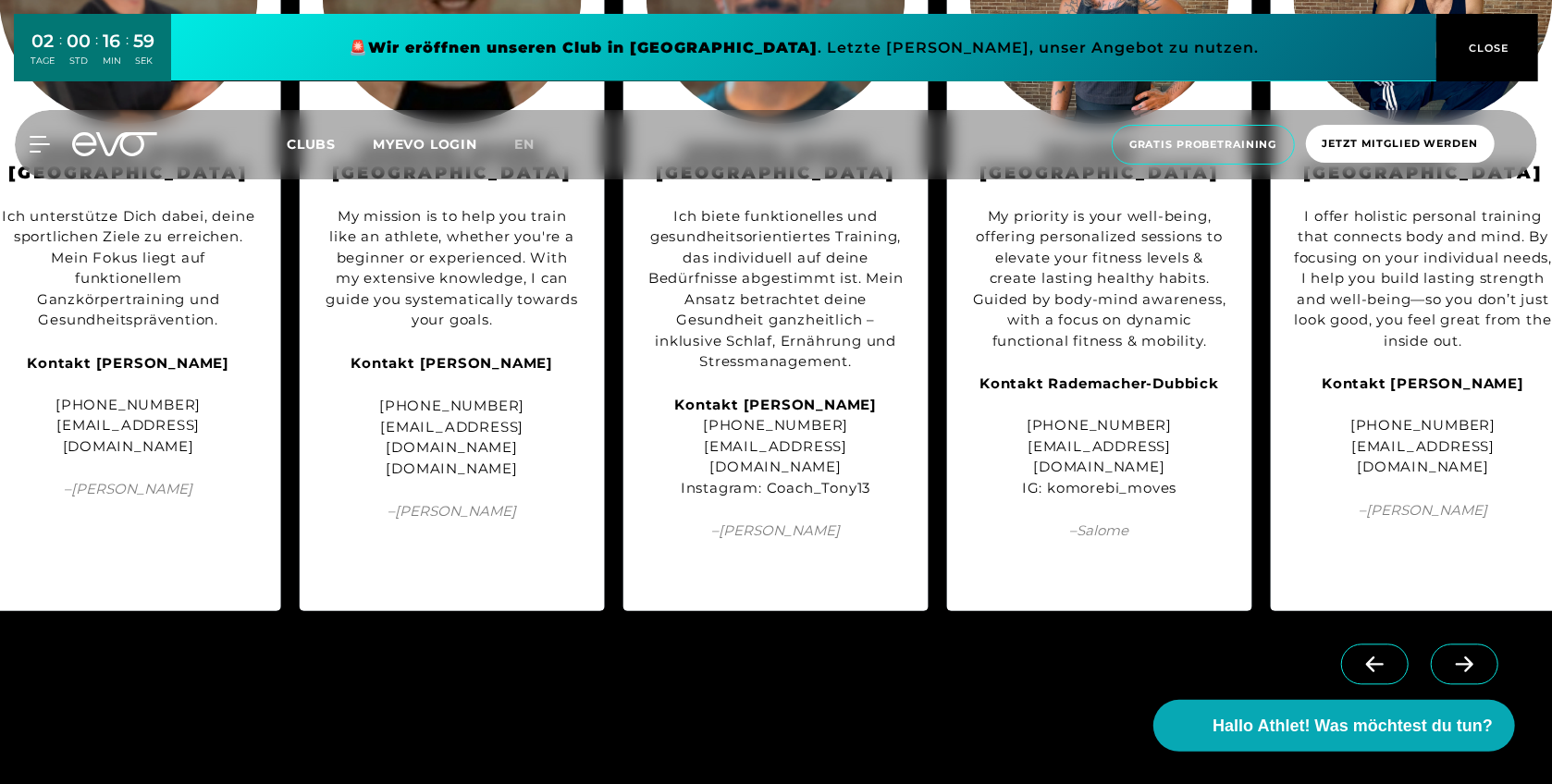
click at [1453, 656] on icon at bounding box center [1464, 664] width 32 height 17
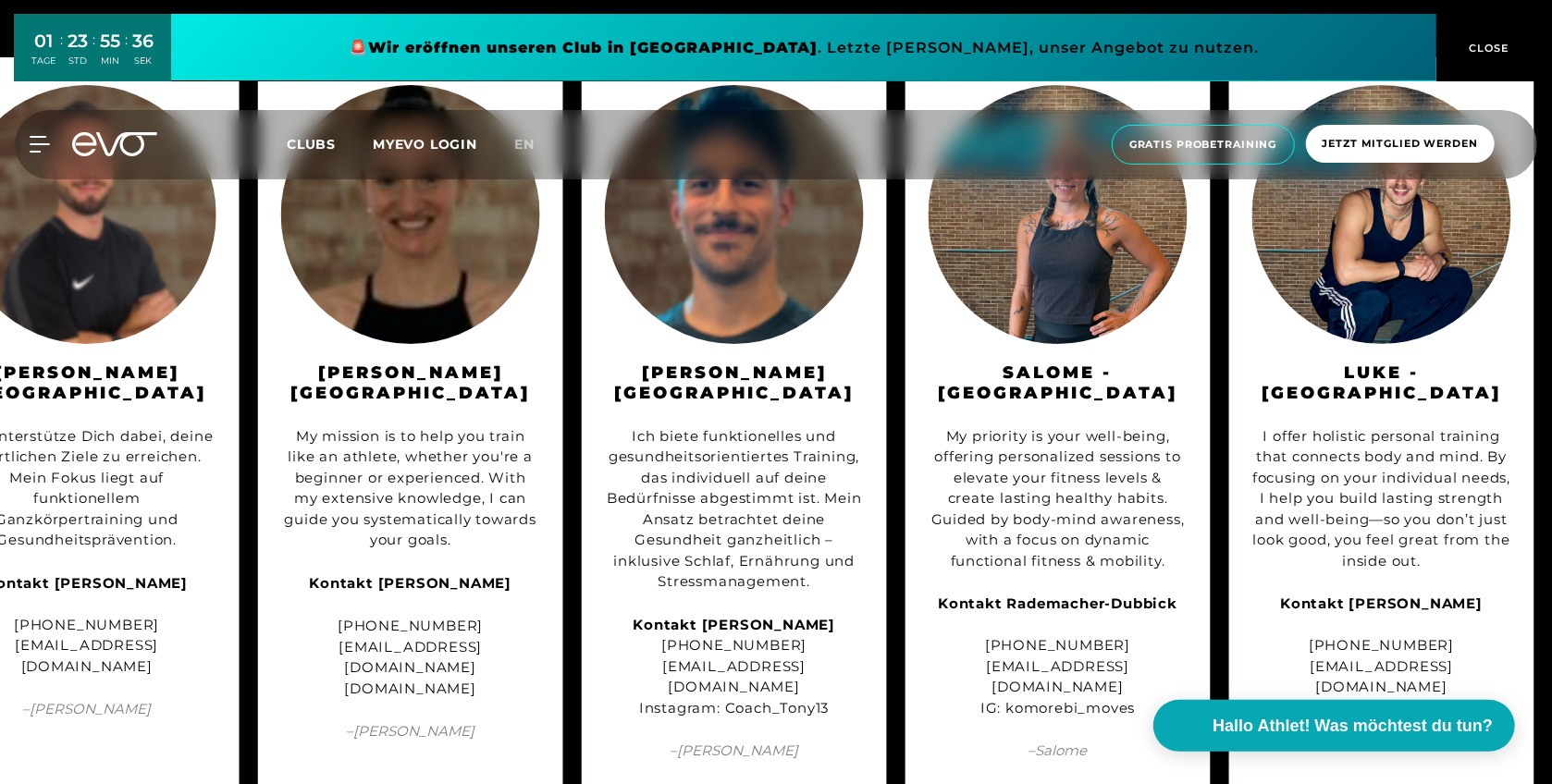
scroll to position [2061, 0]
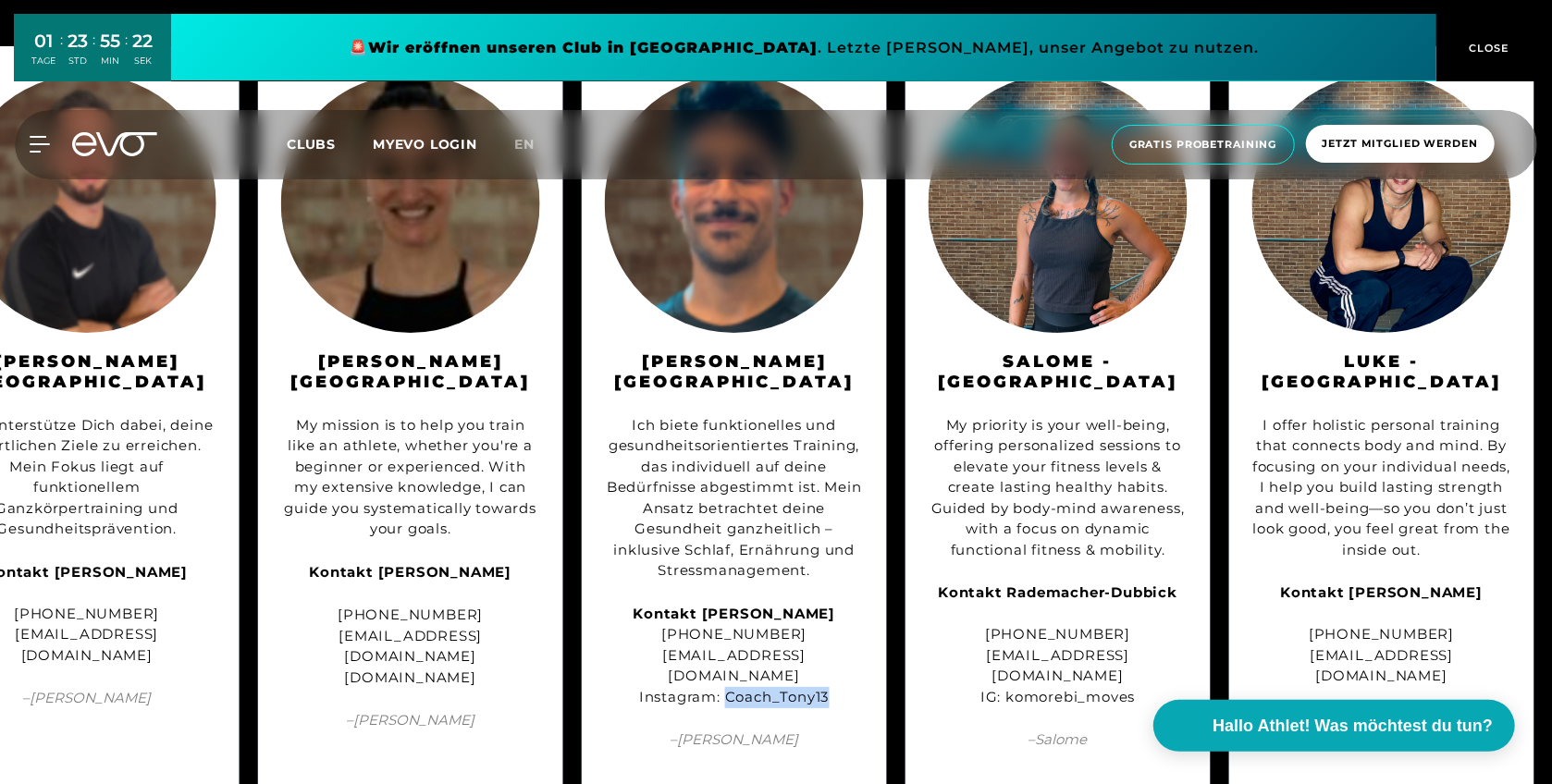
drag, startPoint x: 723, startPoint y: 677, endPoint x: 839, endPoint y: 687, distance: 116.4
click at [839, 687] on div "Ich biete funktionelles und gesundheitsorientiertes Training, das individuell a…" at bounding box center [733, 562] width 259 height 337
copy div "Coach_Tony13"
